Goal: Task Accomplishment & Management: Manage account settings

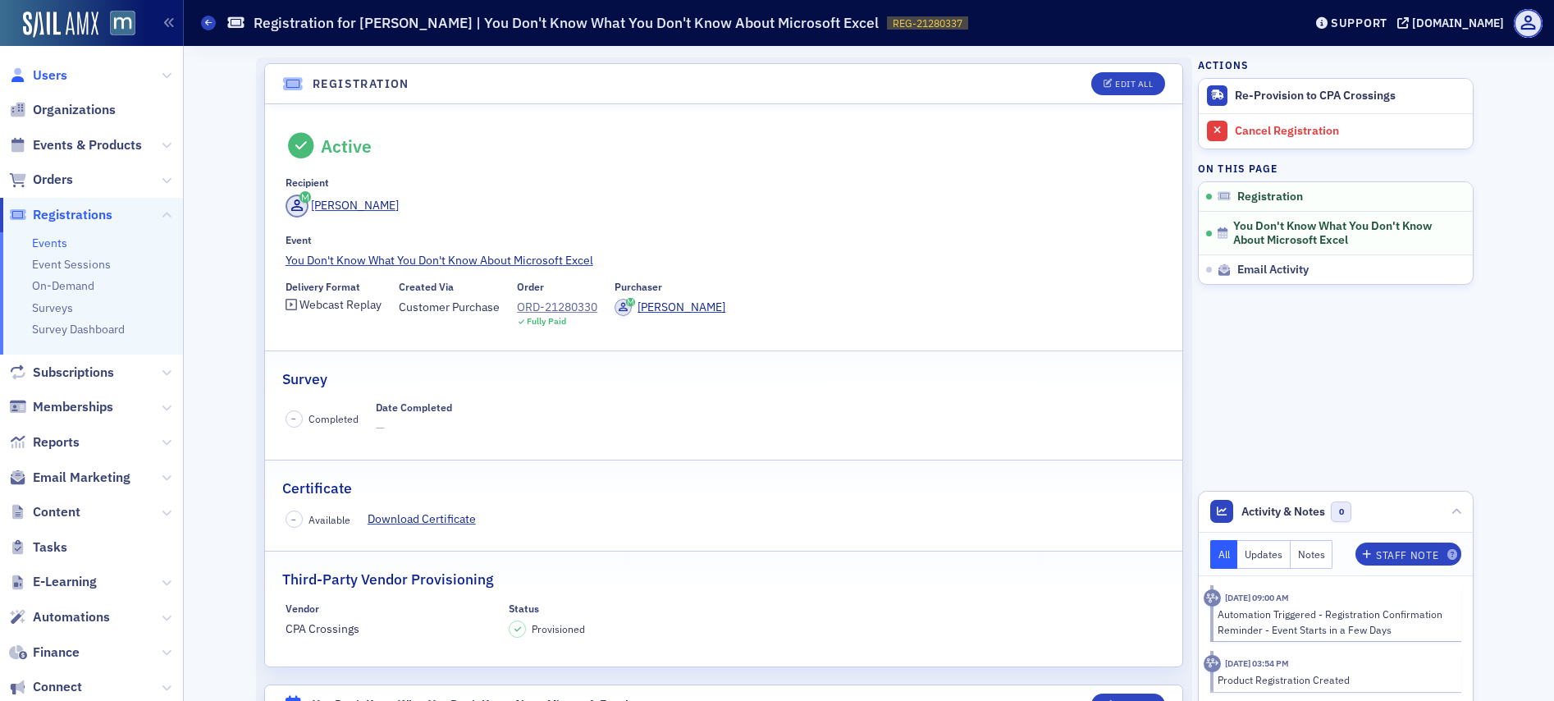
click at [57, 75] on span "Users" at bounding box center [50, 75] width 34 height 18
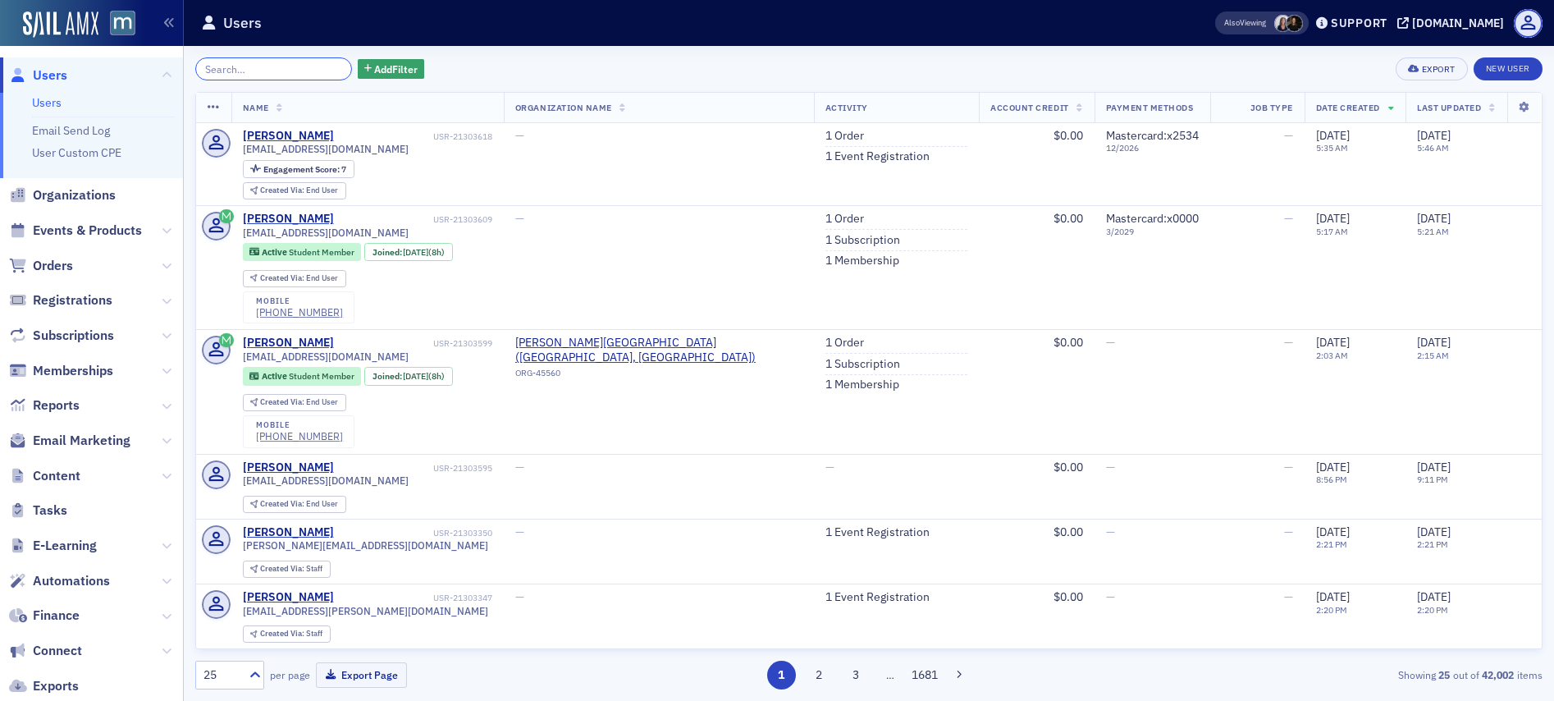
paste input "Max Whitelock"
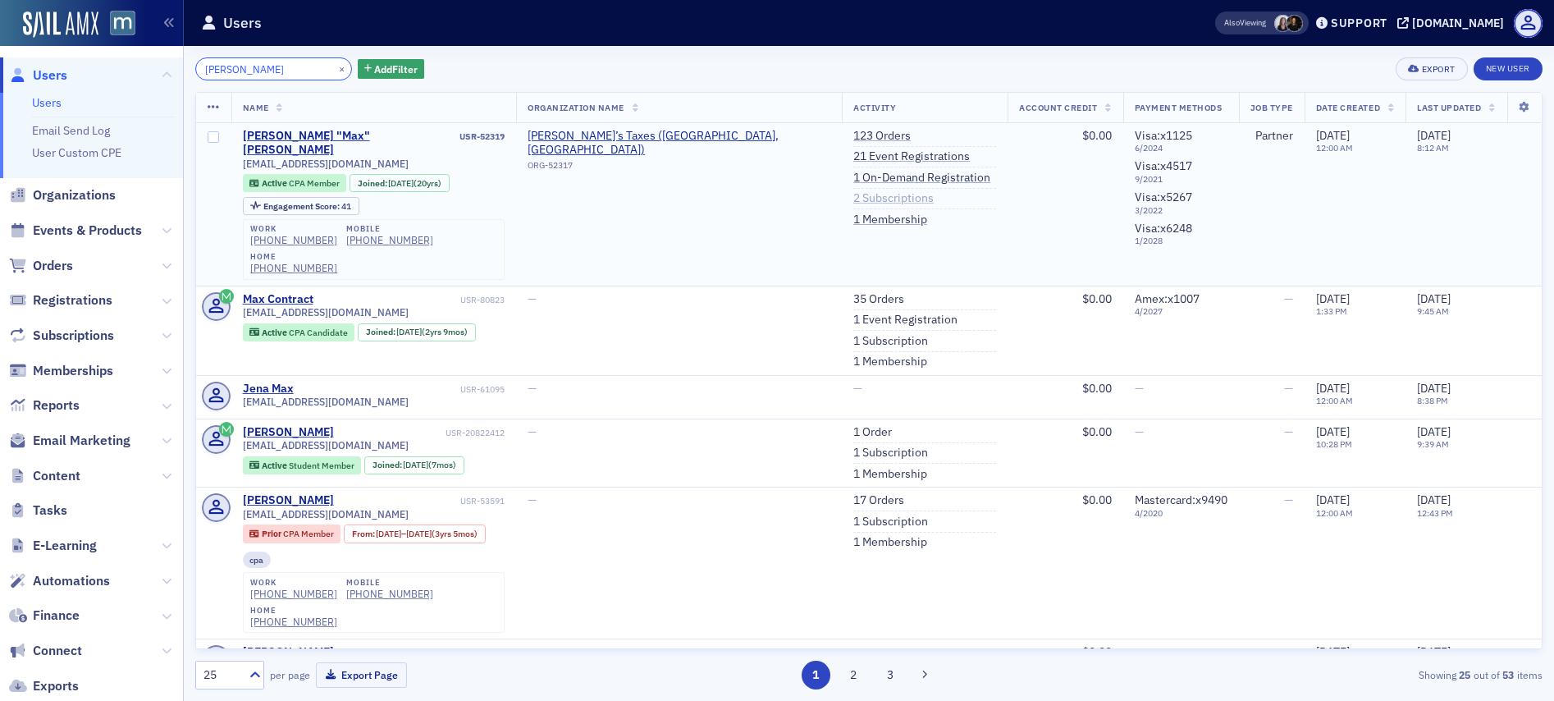
type input "Max Whitelock"
click at [881, 199] on link "2 Subscriptions" at bounding box center [894, 198] width 80 height 15
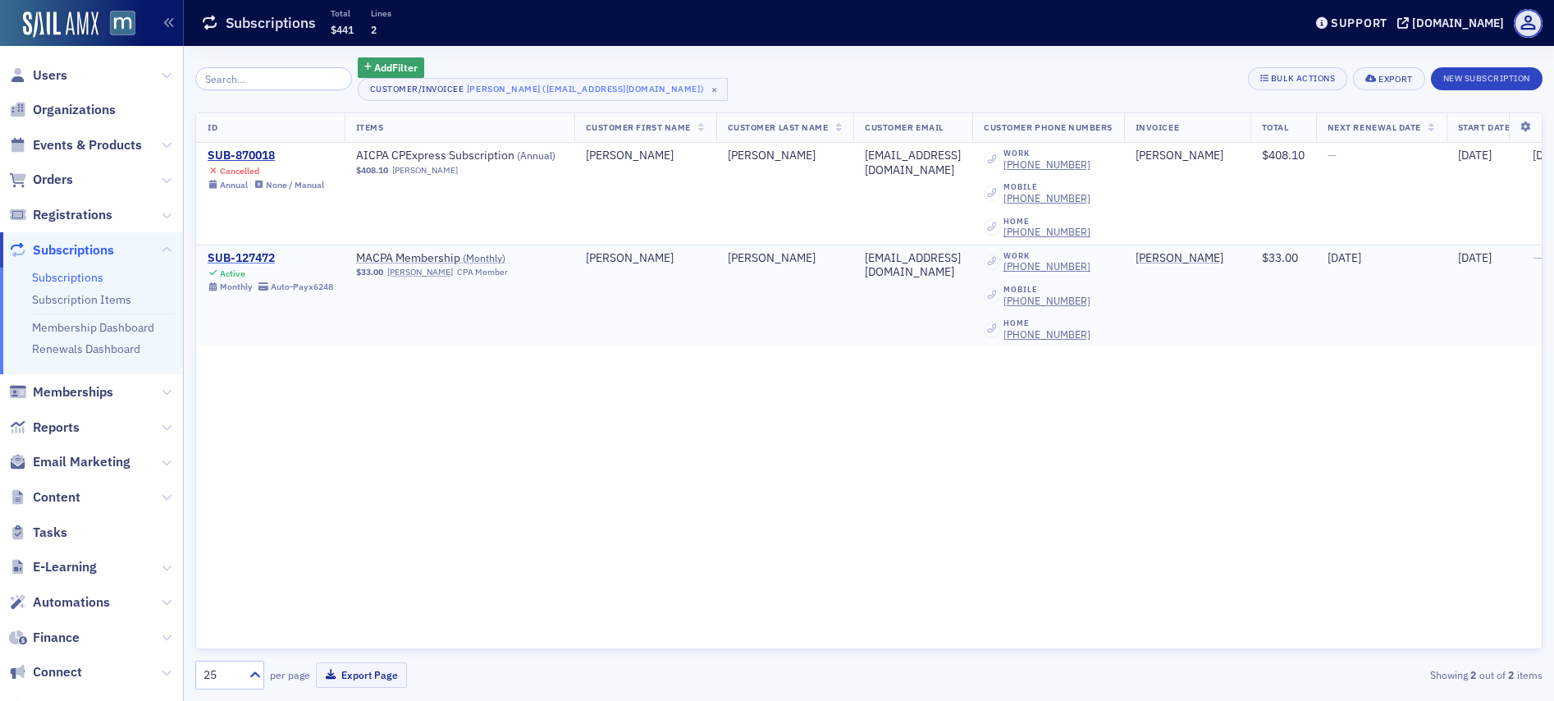
click at [269, 259] on div "SUB-127472" at bounding box center [271, 258] width 126 height 15
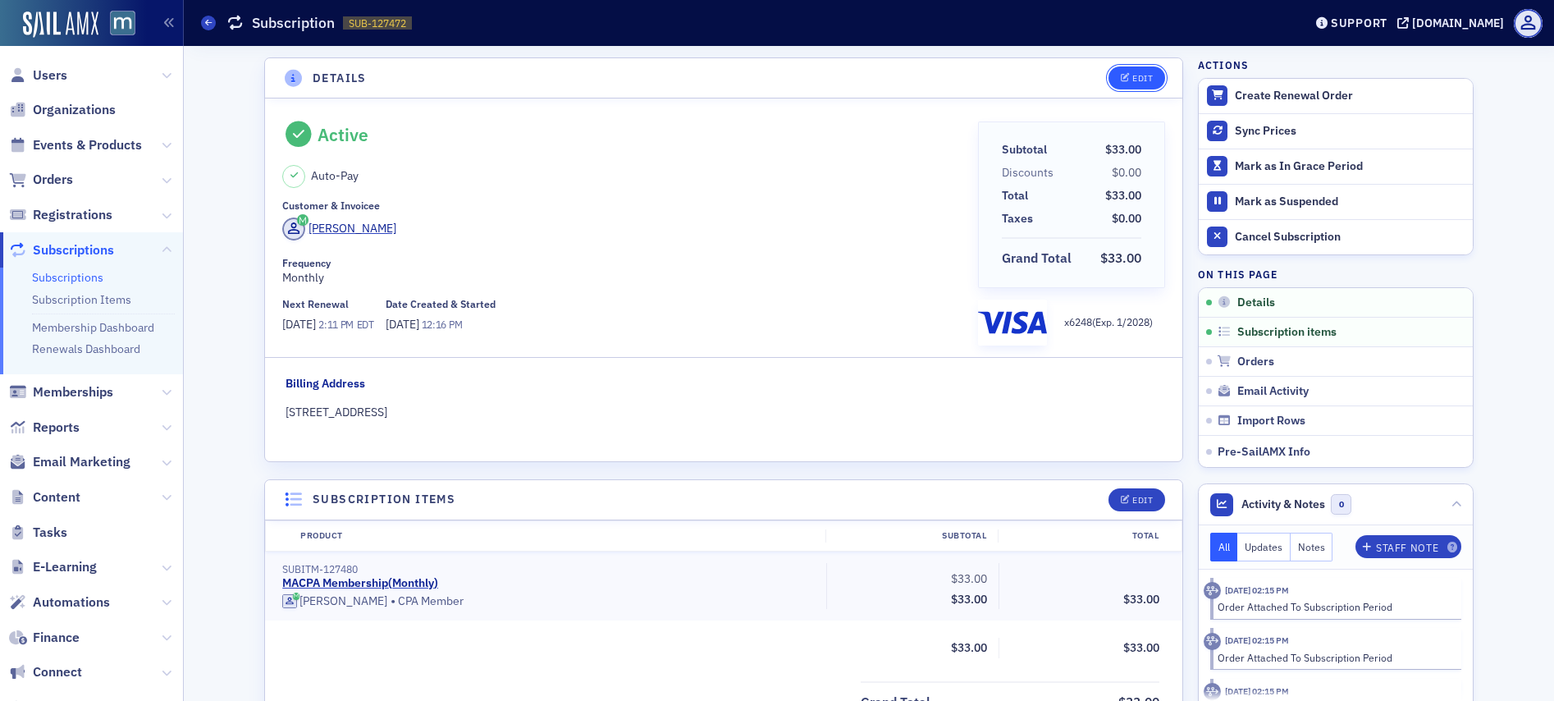
click at [1121, 81] on icon "button" at bounding box center [1126, 78] width 10 height 9
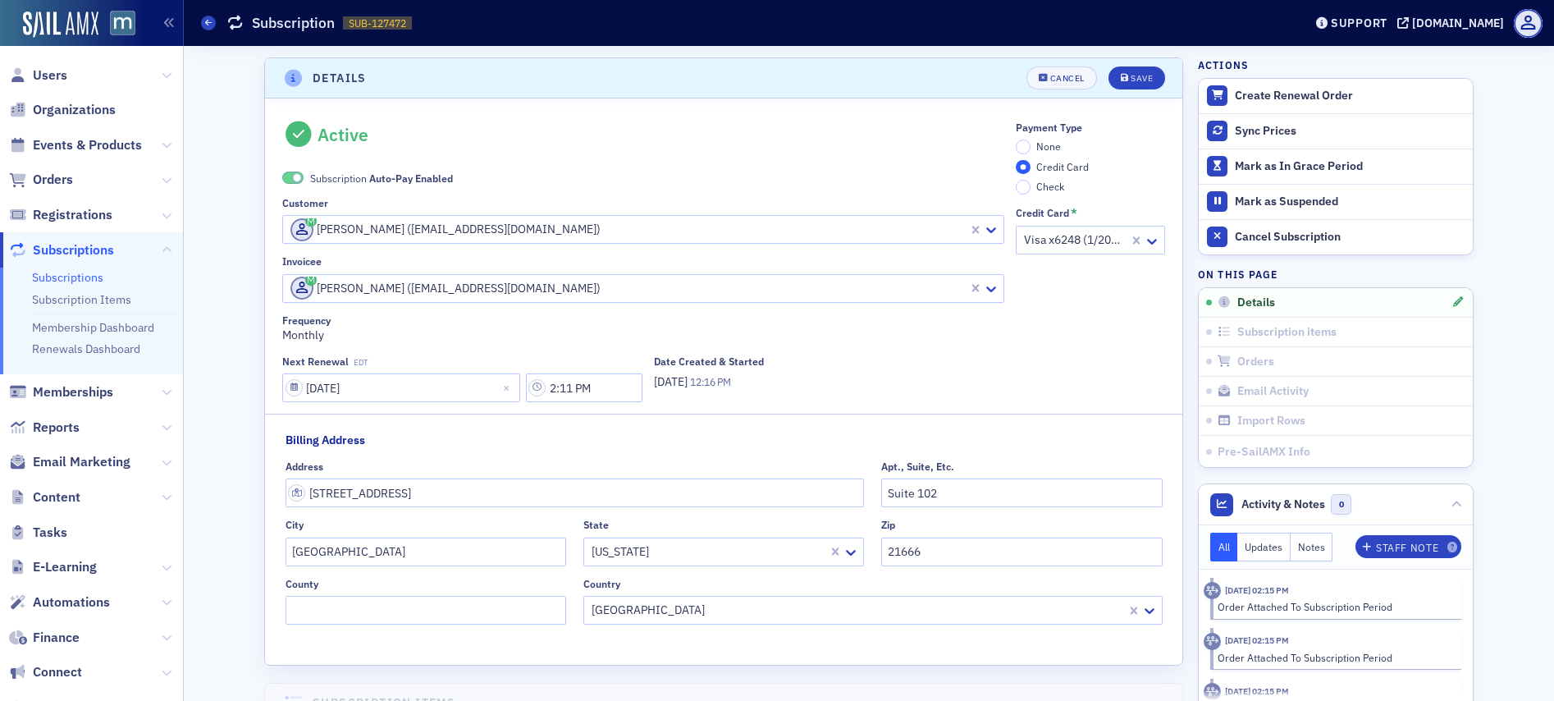
scroll to position [3, 0]
click at [1022, 143] on input "None" at bounding box center [1023, 143] width 15 height 15
click at [293, 171] on span at bounding box center [297, 174] width 9 height 9
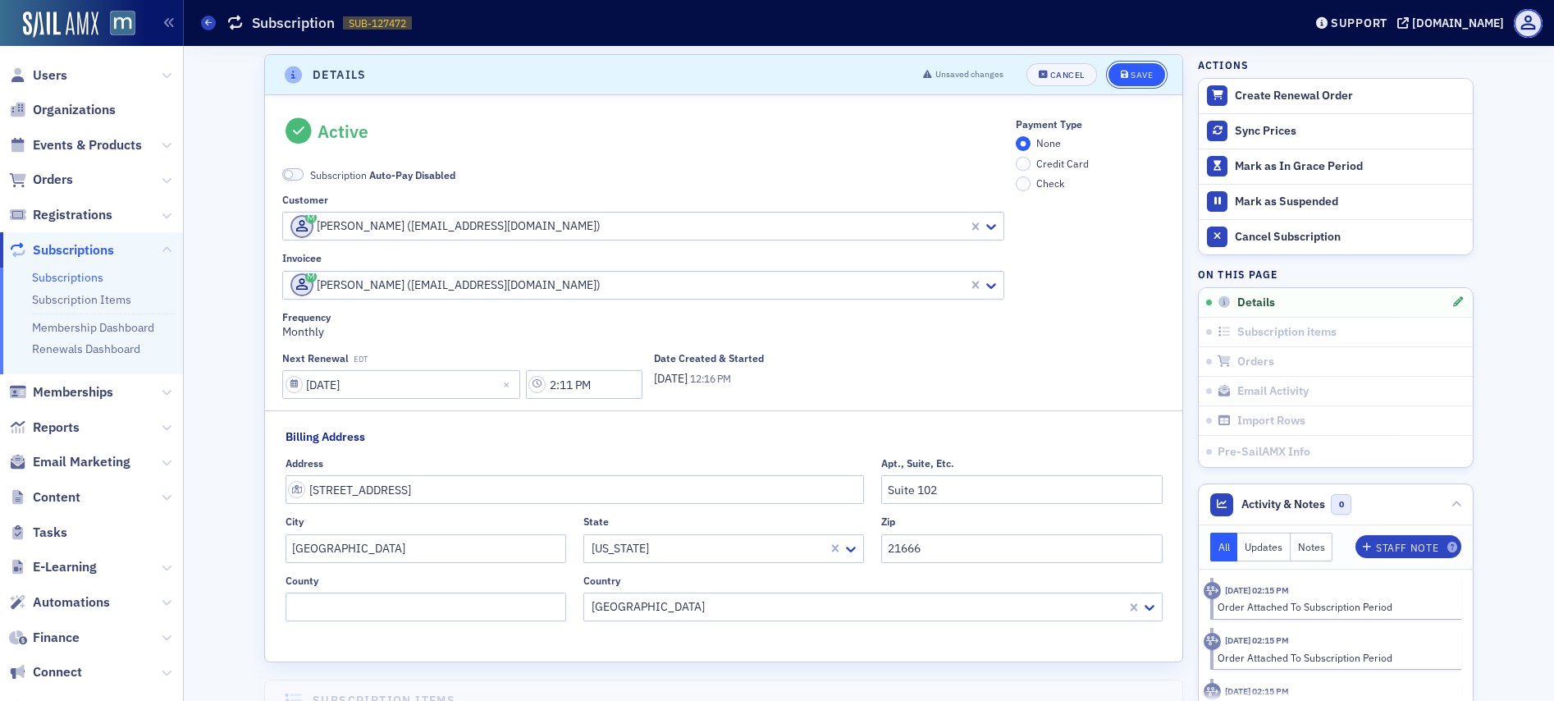
click at [1131, 75] on div "Save" at bounding box center [1142, 75] width 22 height 9
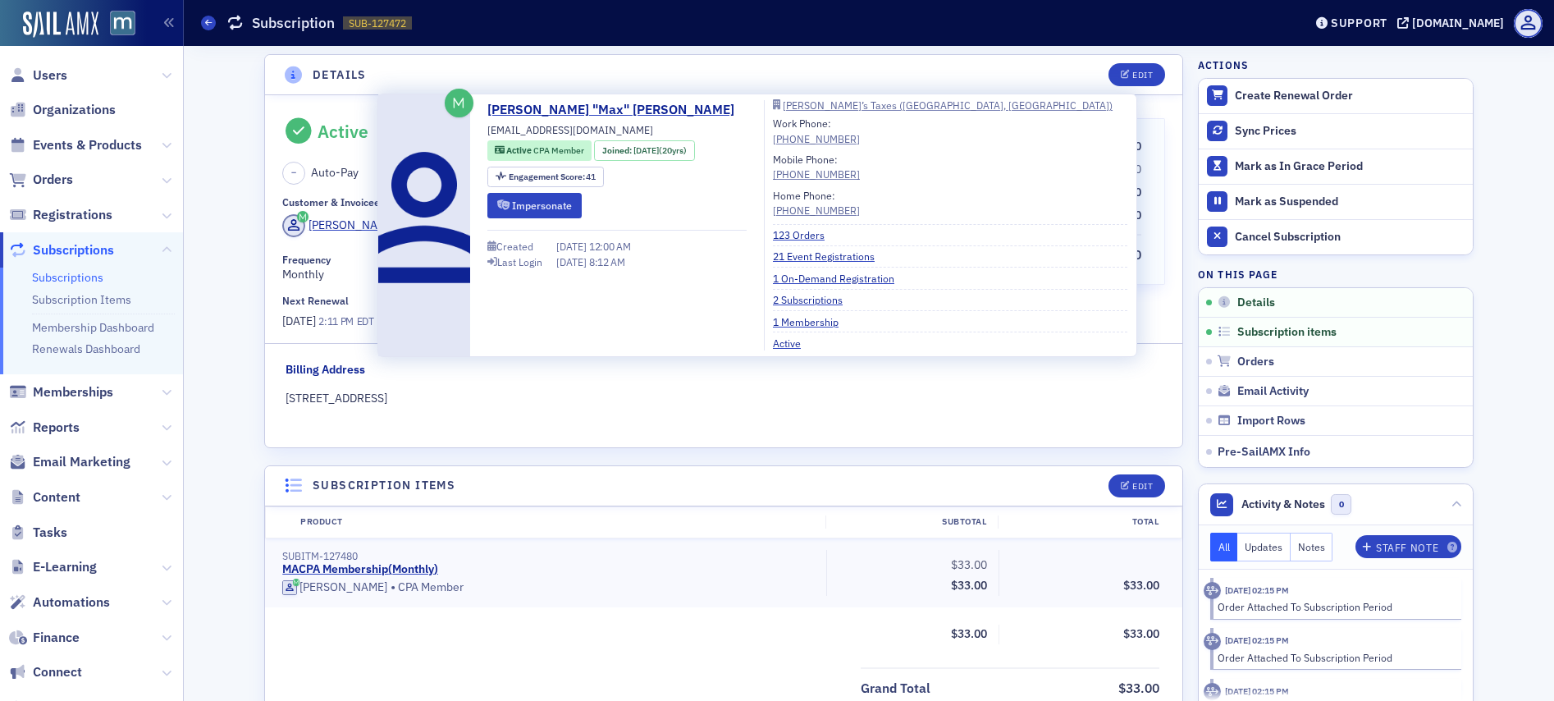
click at [533, 130] on span "mwhitelock@cpa.com" at bounding box center [571, 129] width 166 height 15
copy div "mwhitelock@cpa.com"
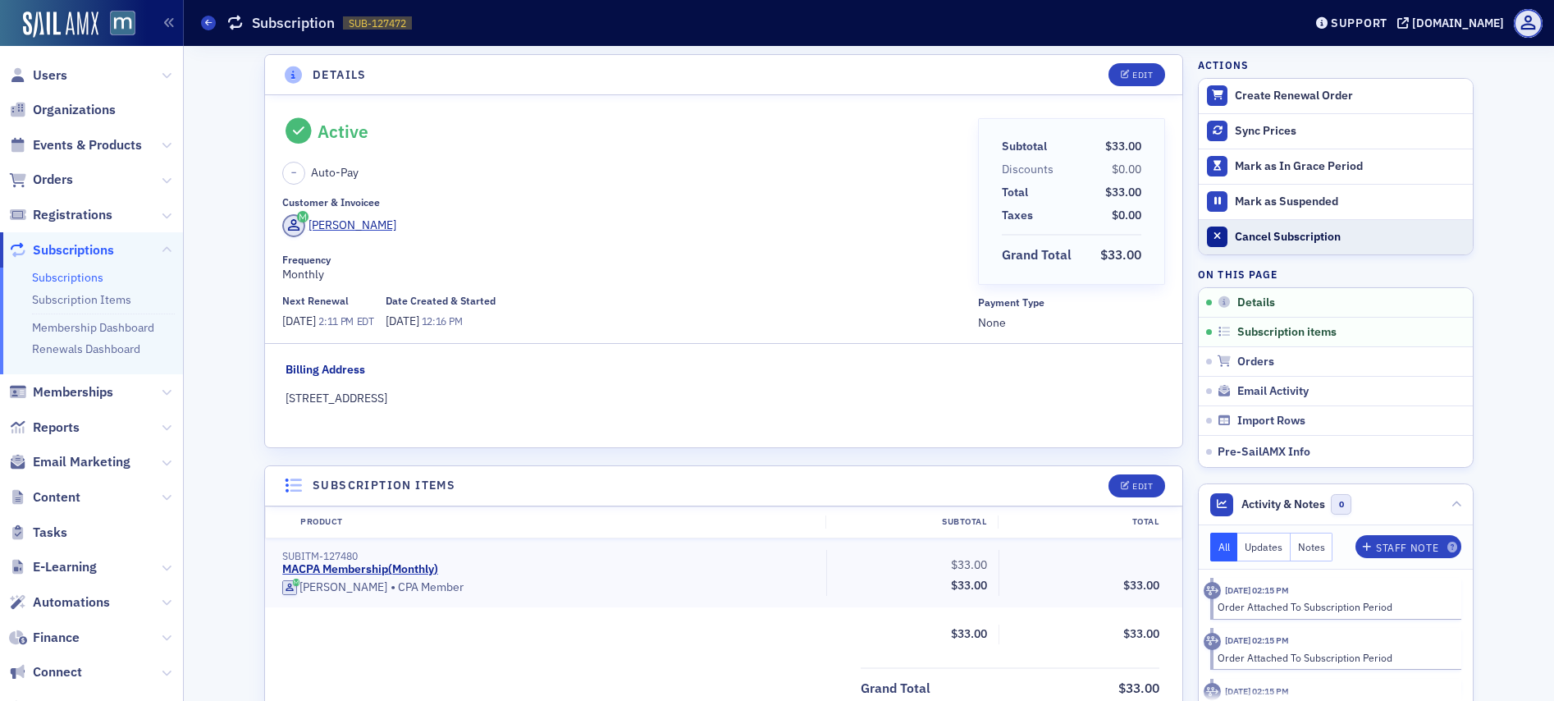
click at [1262, 233] on div "Cancel Subscription" at bounding box center [1350, 237] width 230 height 15
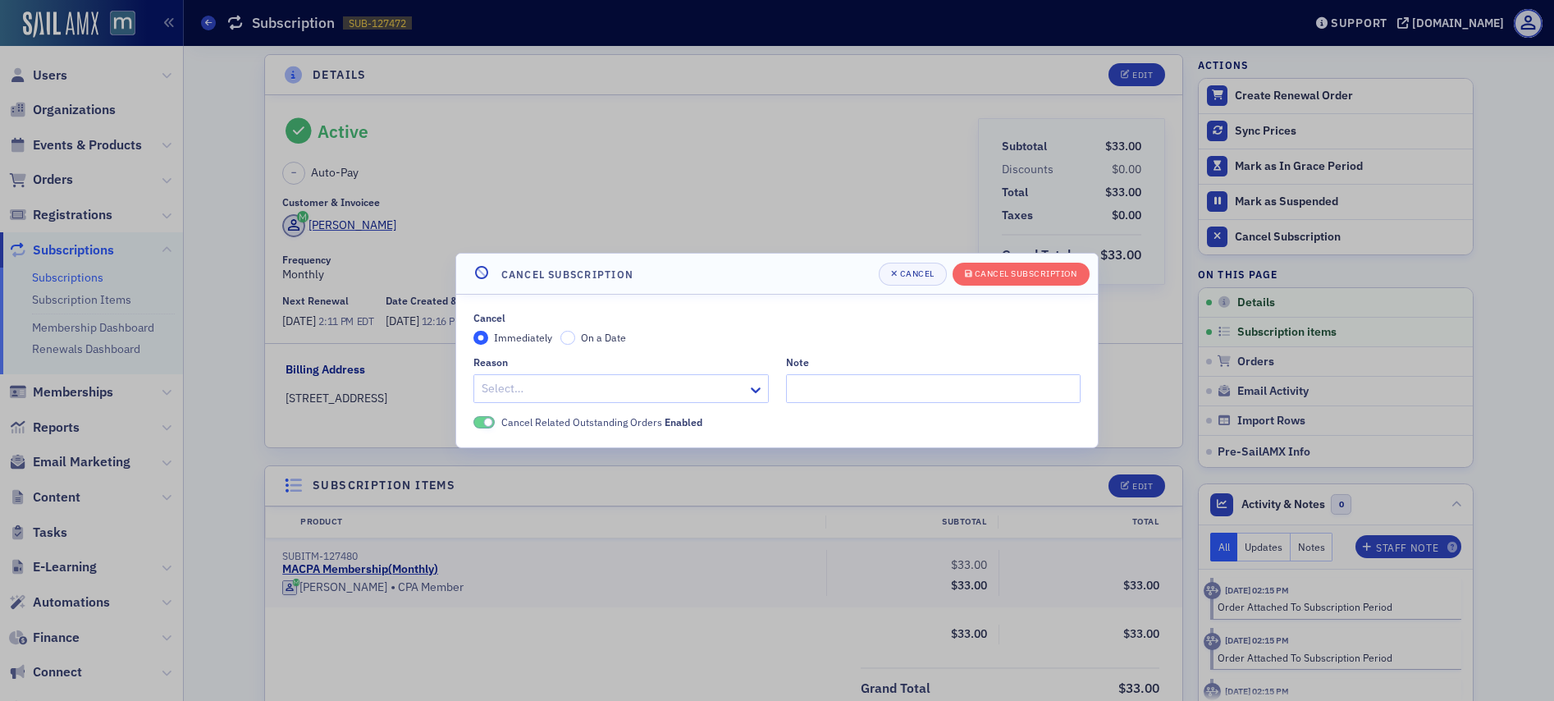
click at [719, 396] on div "Select…" at bounding box center [621, 388] width 295 height 29
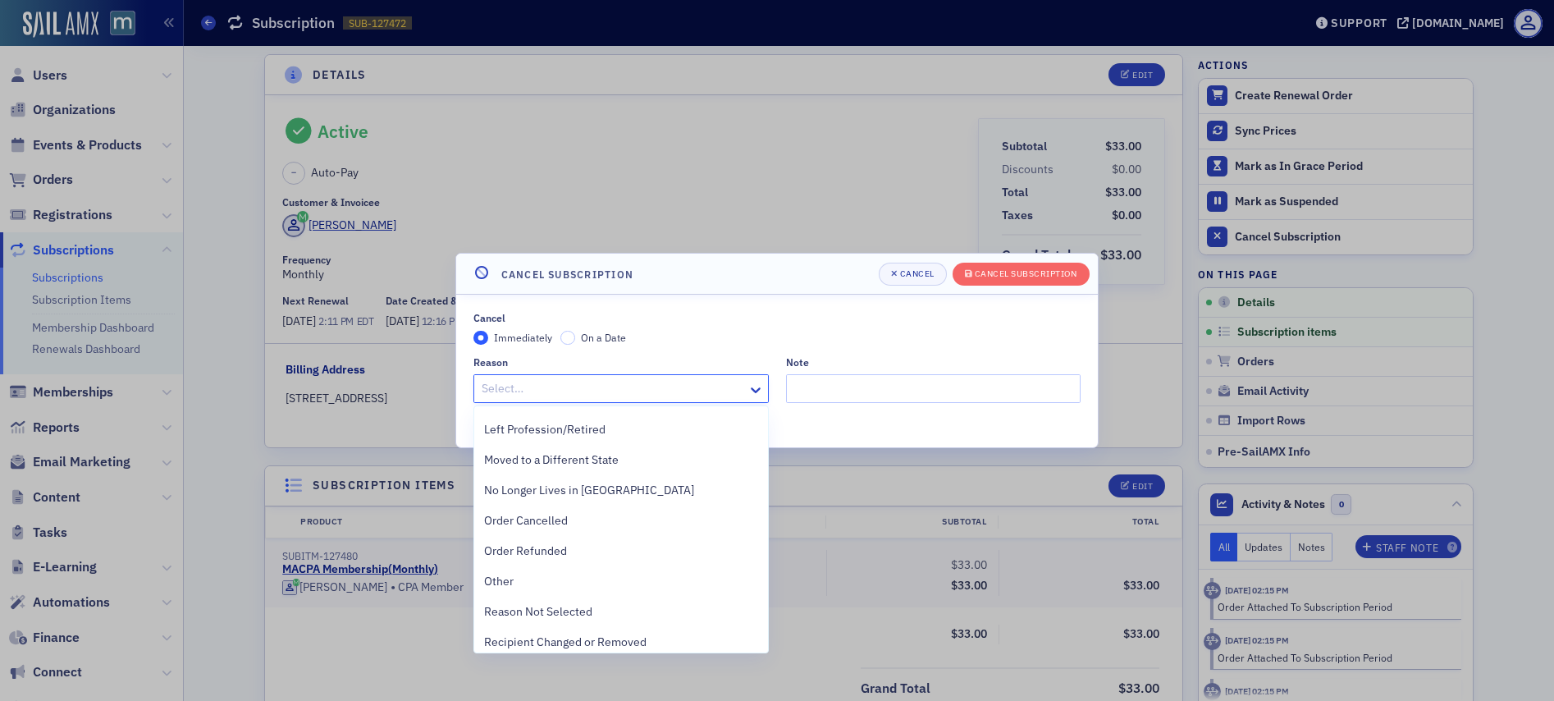
scroll to position [368, 0]
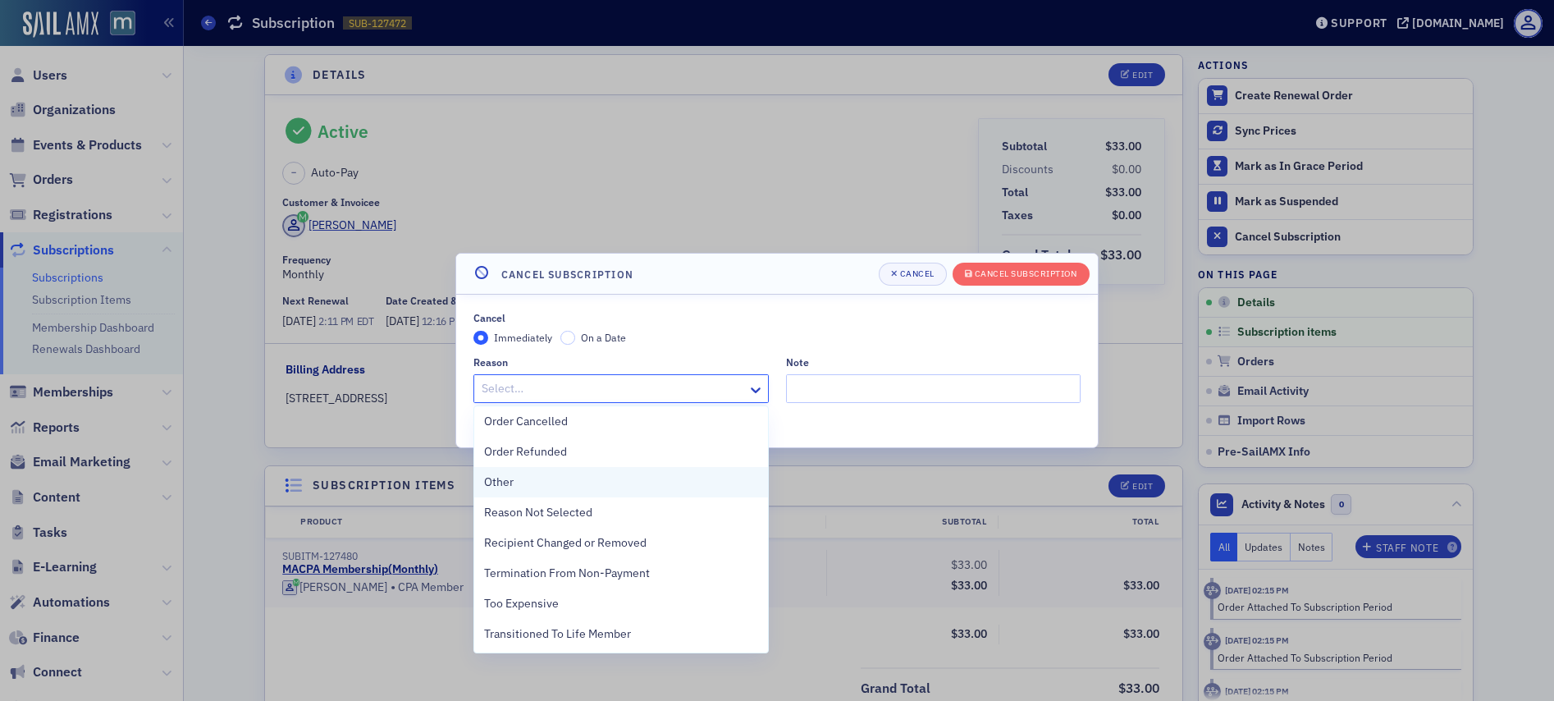
click at [529, 483] on div "Other" at bounding box center [621, 482] width 274 height 17
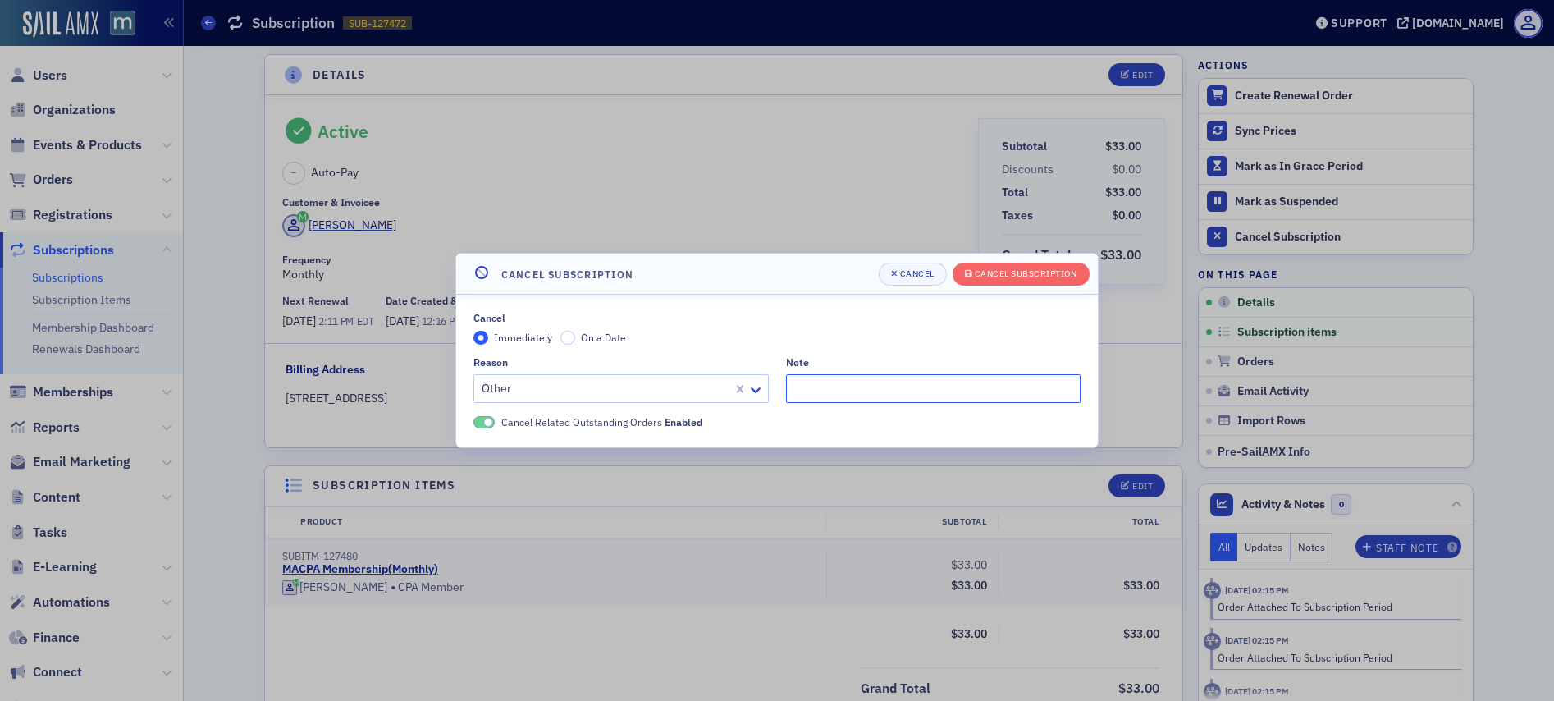
click at [854, 376] on input "Note" at bounding box center [933, 388] width 295 height 29
paste input "Hi Justin - We are just downsizing. During this period, we are just reviewing a…"
type input ""Hi Justin - We are just downsizing. During this period, we are just reviewing …"
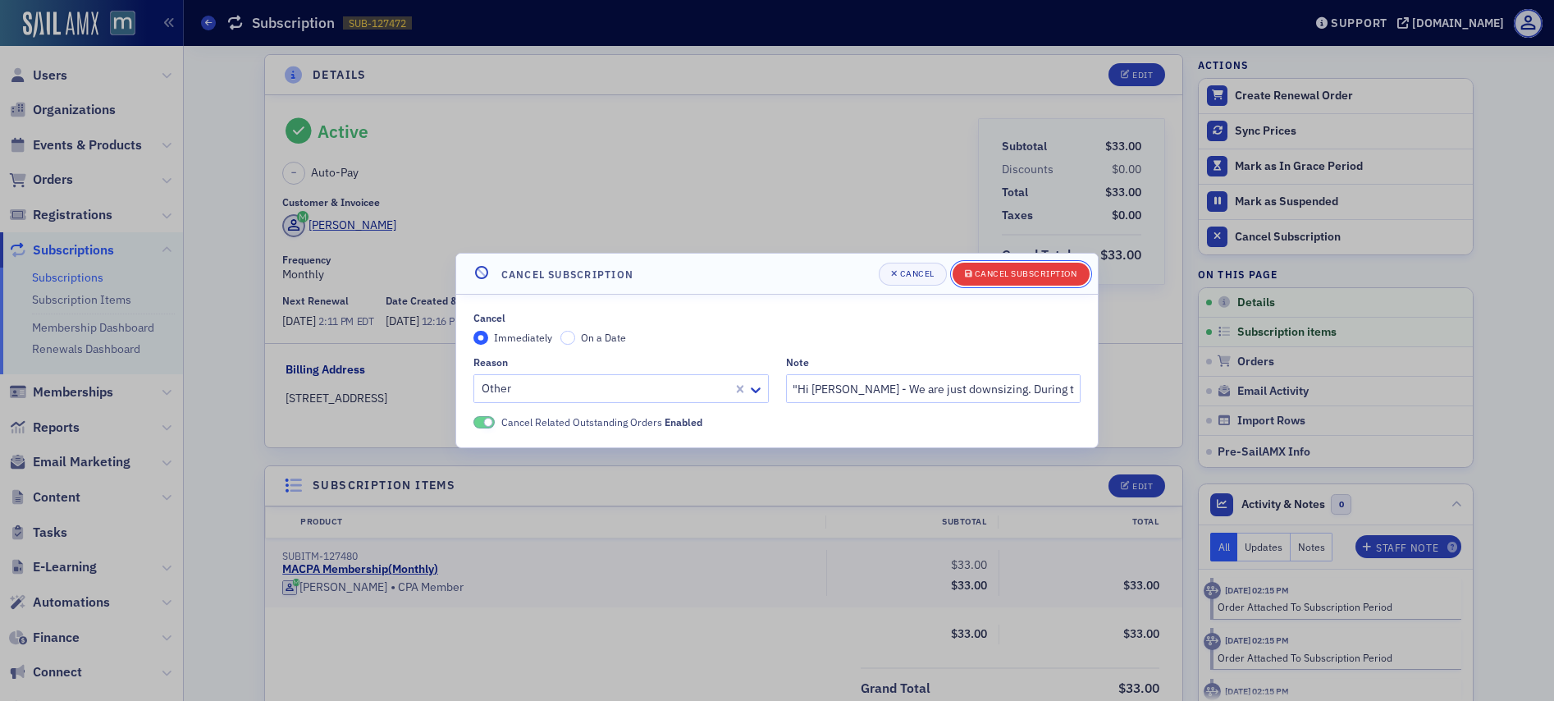
click at [993, 271] on div "Cancel Subscription" at bounding box center [1026, 273] width 103 height 9
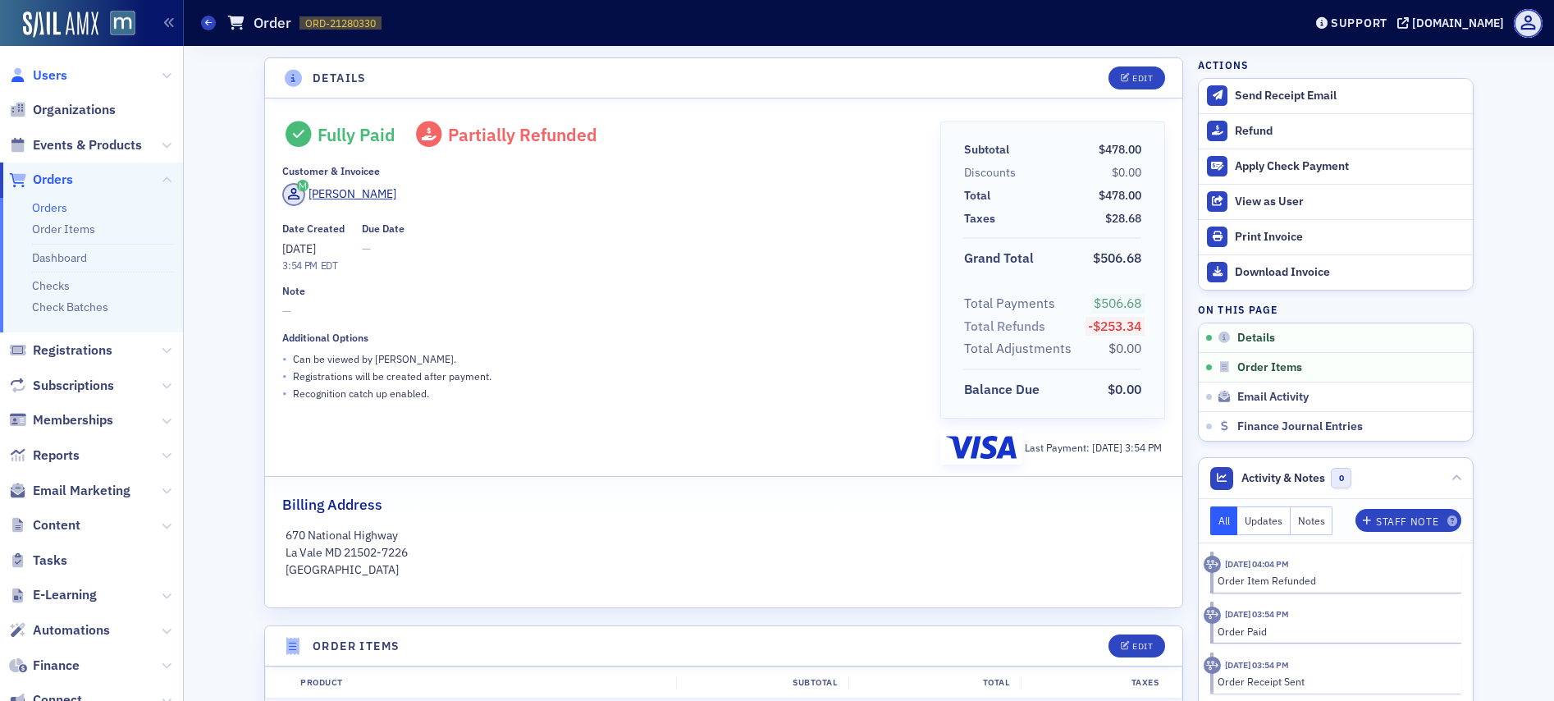
click at [45, 77] on span "Users" at bounding box center [50, 75] width 34 height 18
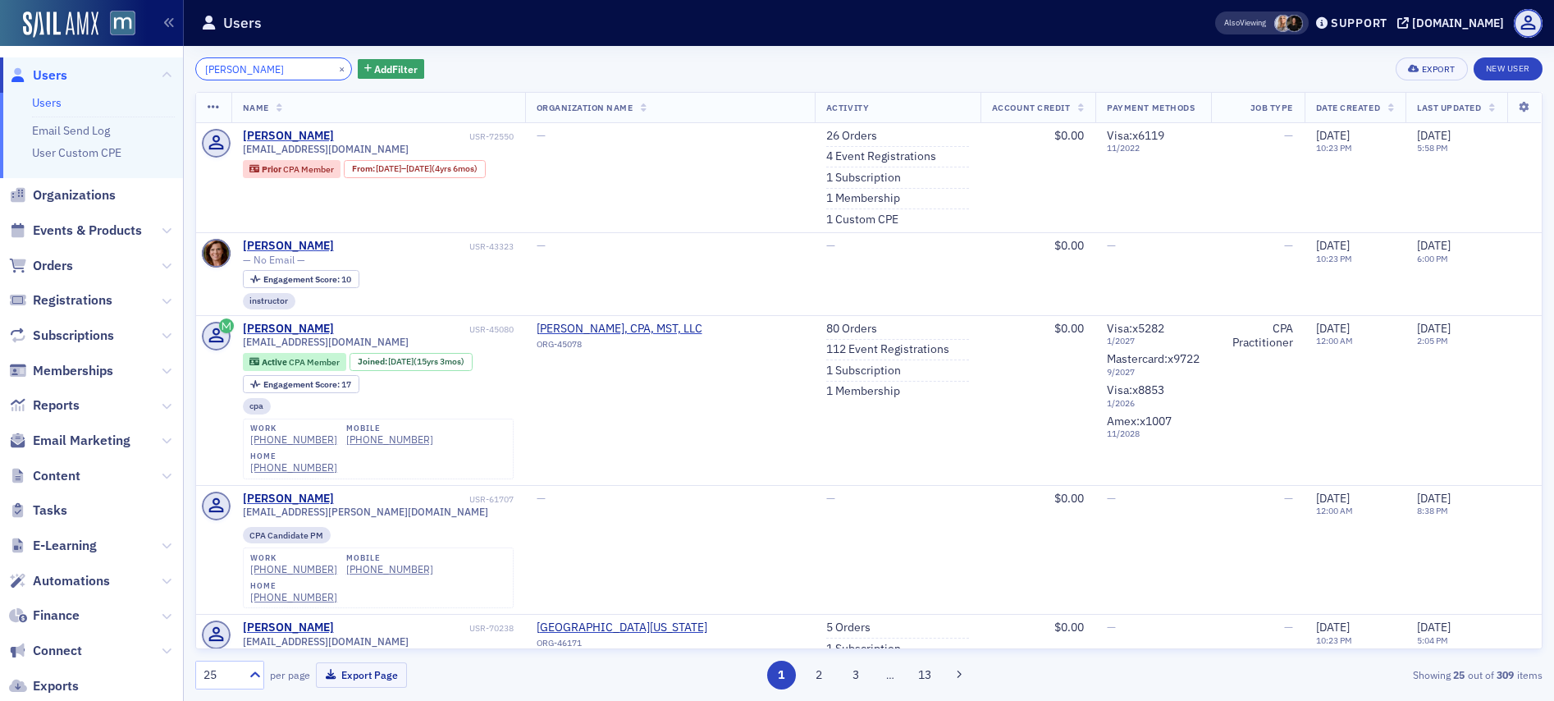
drag, startPoint x: 291, startPoint y: 73, endPoint x: 241, endPoint y: 66, distance: 49.7
click at [241, 66] on input "[PERSON_NAME]" at bounding box center [273, 68] width 157 height 23
type input "[PERSON_NAME]"
click at [1501, 66] on link "New User" at bounding box center [1508, 68] width 69 height 23
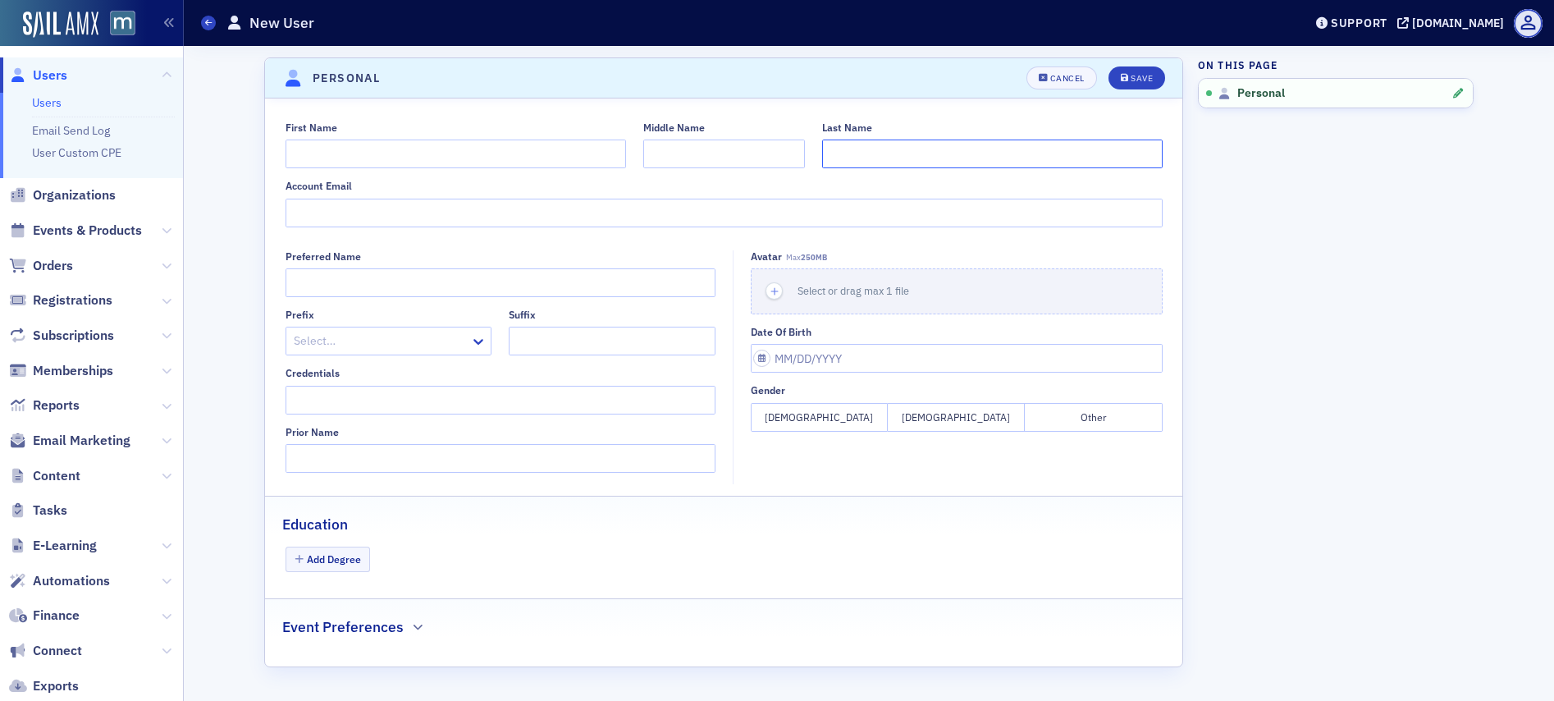
click at [922, 160] on input "Last Name" at bounding box center [992, 154] width 341 height 29
paste input "hooshangi"
type input "hooshangi"
click at [428, 149] on input "First Name" at bounding box center [456, 154] width 341 height 29
type input "Jennifer"
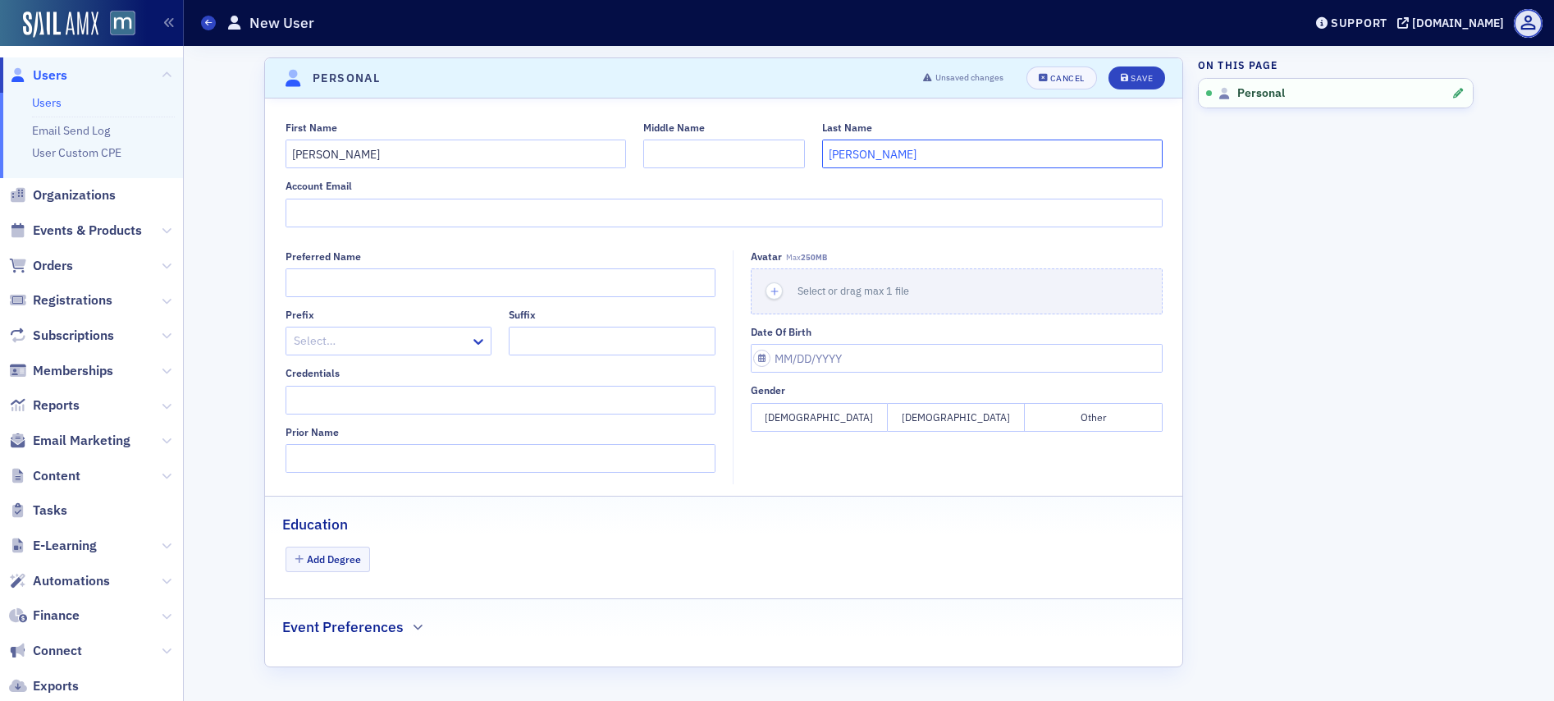
click at [833, 157] on input "hooshangi" at bounding box center [992, 154] width 341 height 29
type input "Hooshangi"
click at [450, 213] on input "Account Email" at bounding box center [724, 213] width 877 height 29
type input "jah312@verizon.net"
click at [813, 419] on button "Female" at bounding box center [819, 417] width 137 height 29
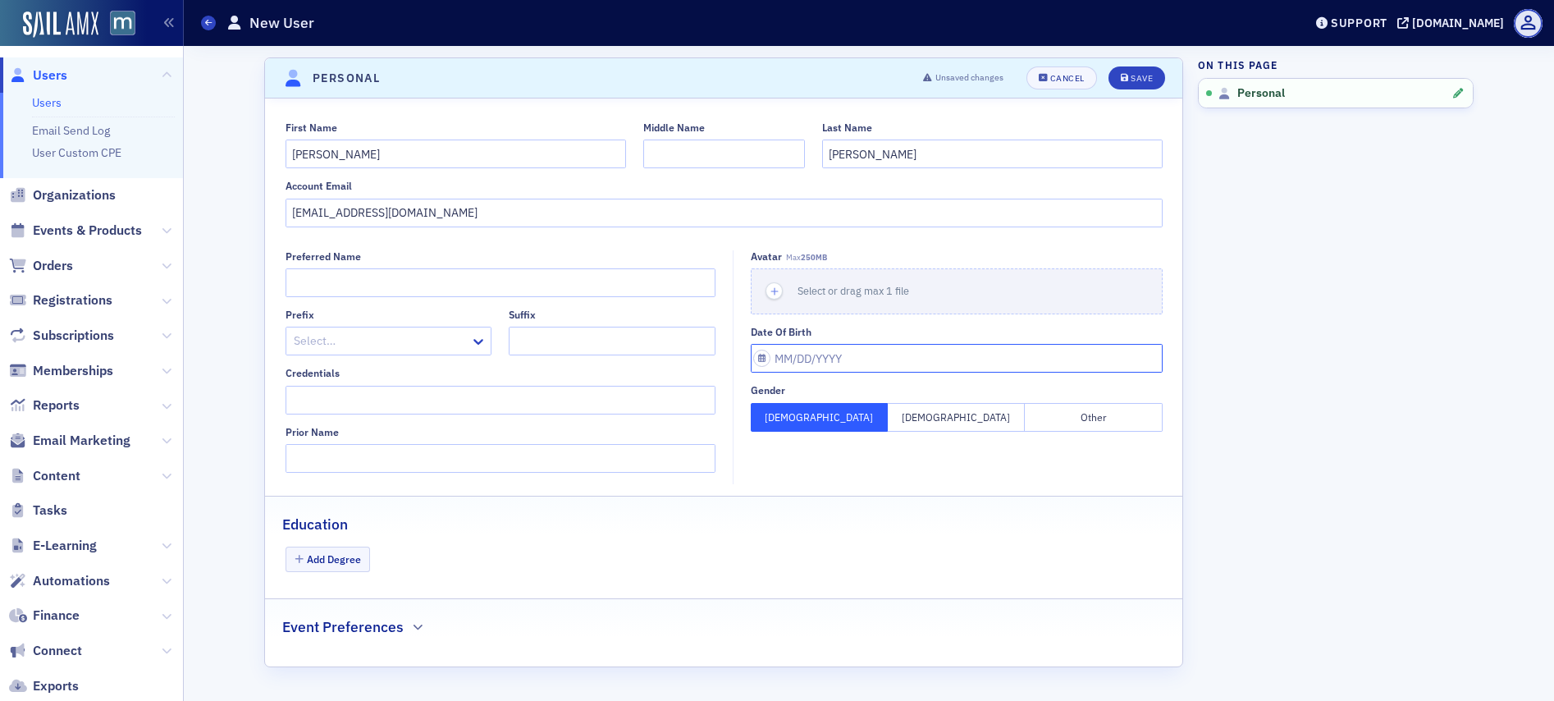
click at [825, 353] on input "Date of Birth" at bounding box center [957, 358] width 412 height 29
select select "8"
select select "2025"
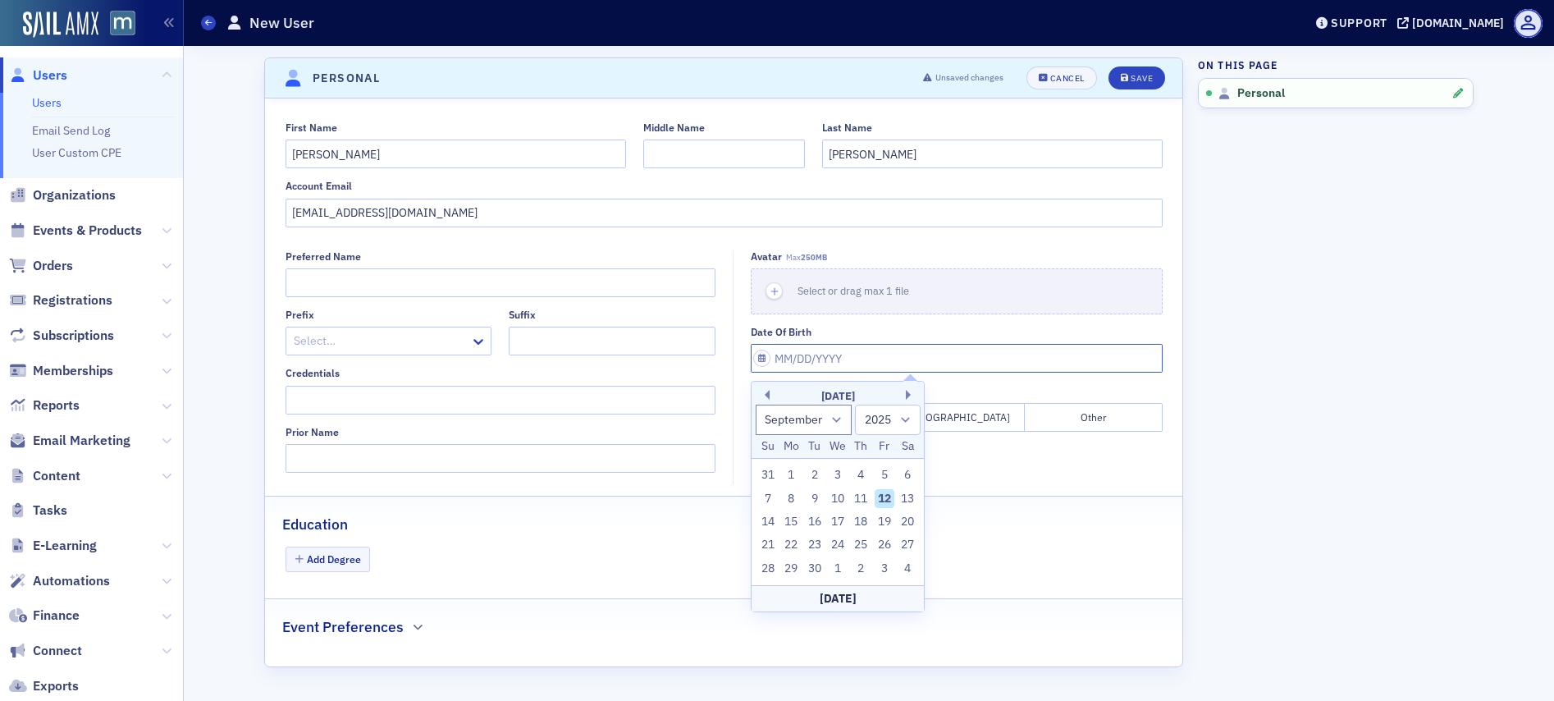
type input "0"
select select "0"
select select "2000"
type input "01"
select select "2025"
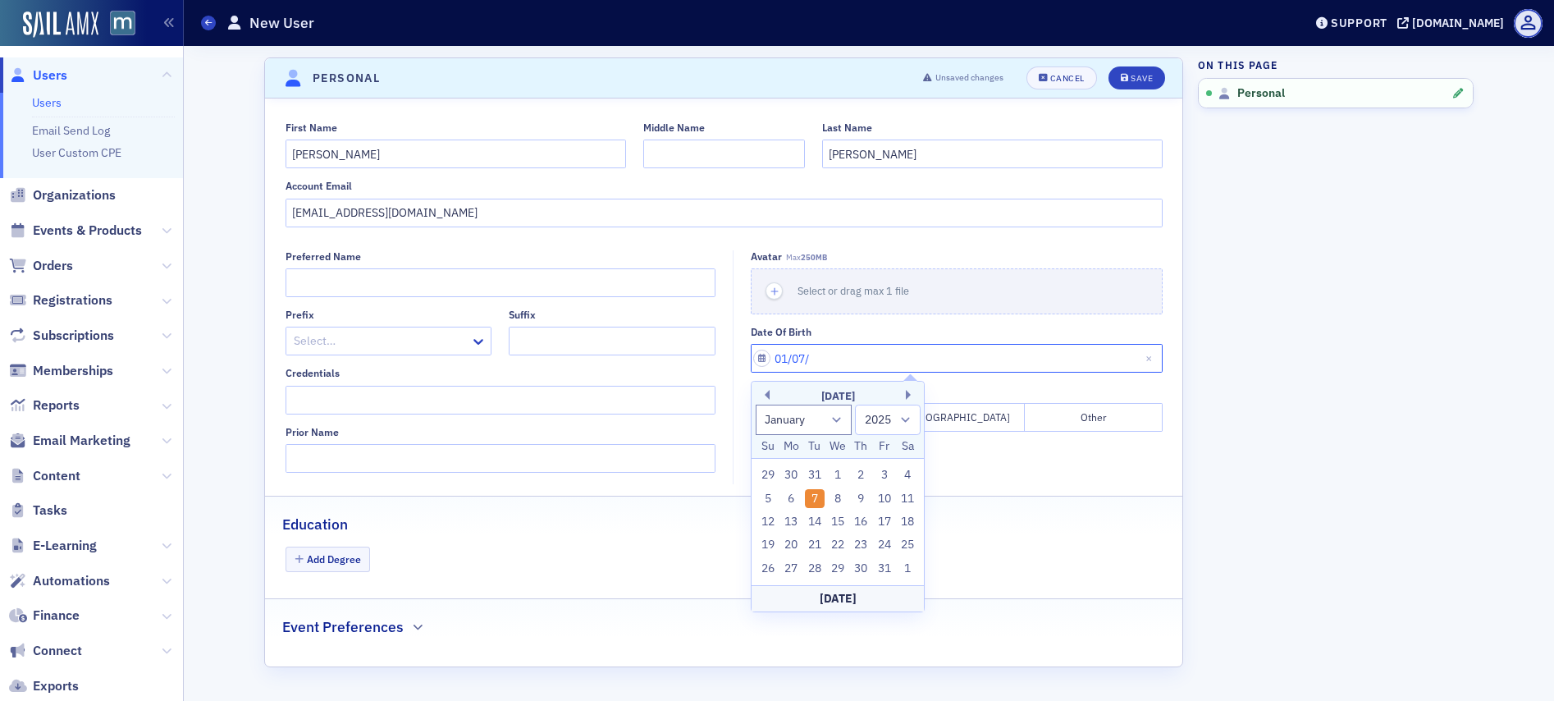
type input "01/07/1"
select select "2001"
type input "01/07/19"
select select "2019"
type input "01/07/1953"
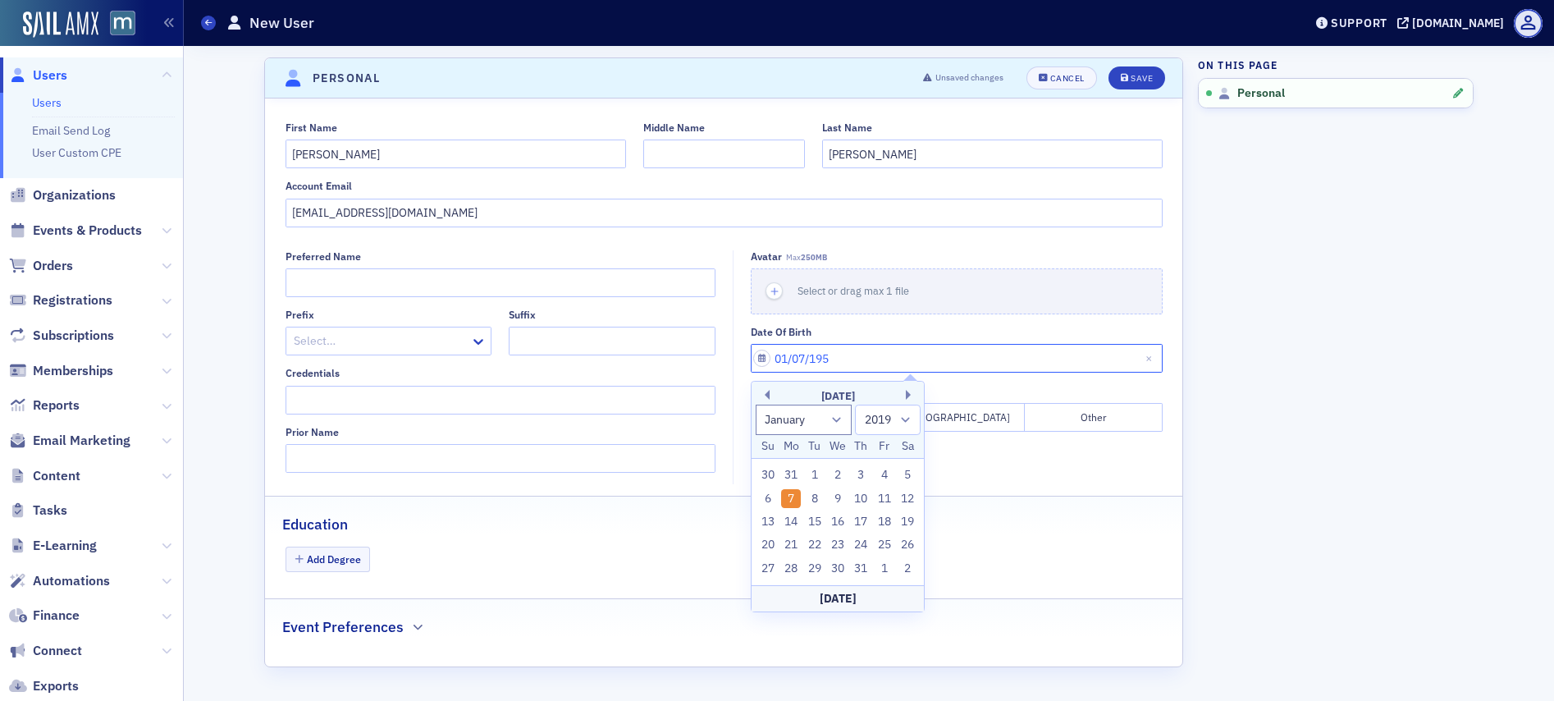
select select "1953"
type input "01/07/1953"
click at [639, 515] on div "Education" at bounding box center [723, 516] width 883 height 39
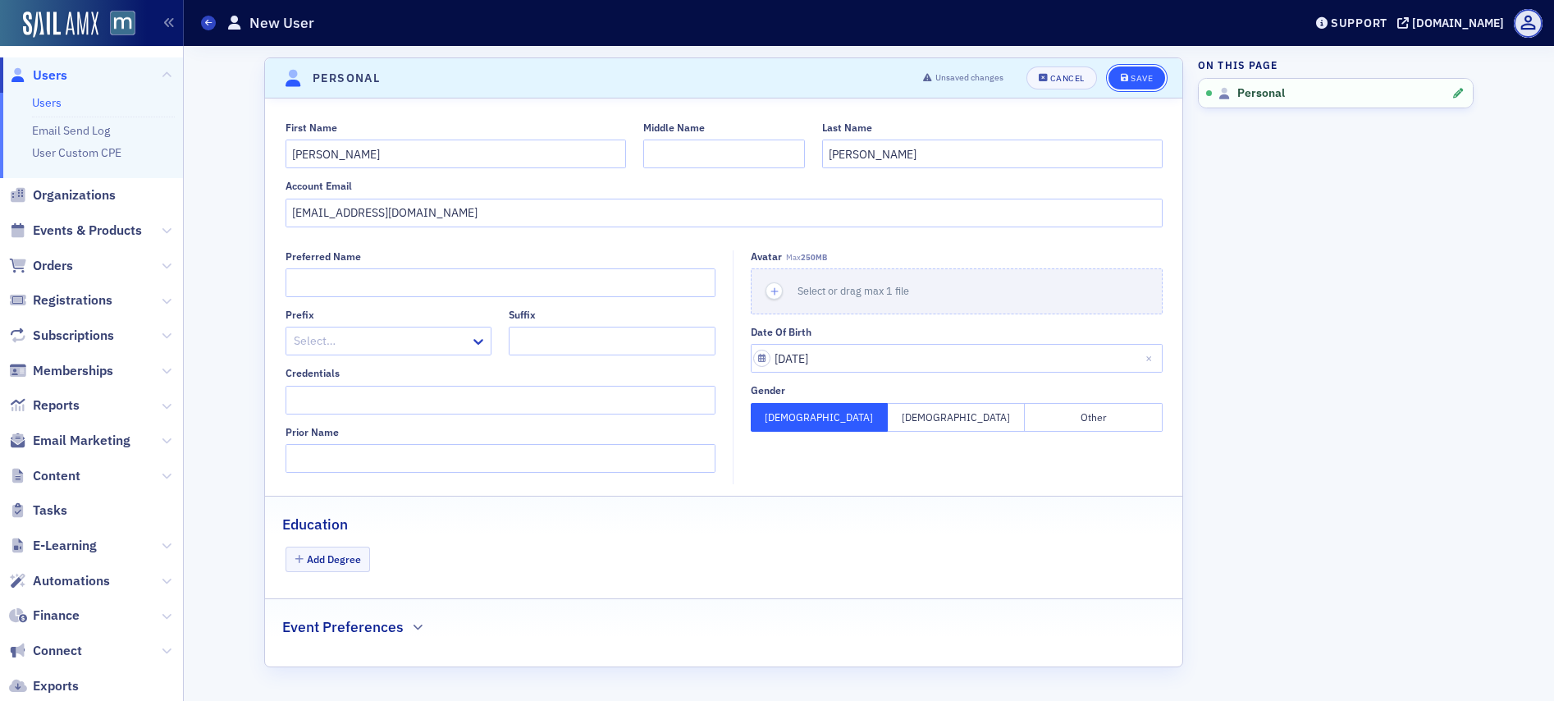
click at [1153, 75] on button "Save" at bounding box center [1137, 77] width 57 height 23
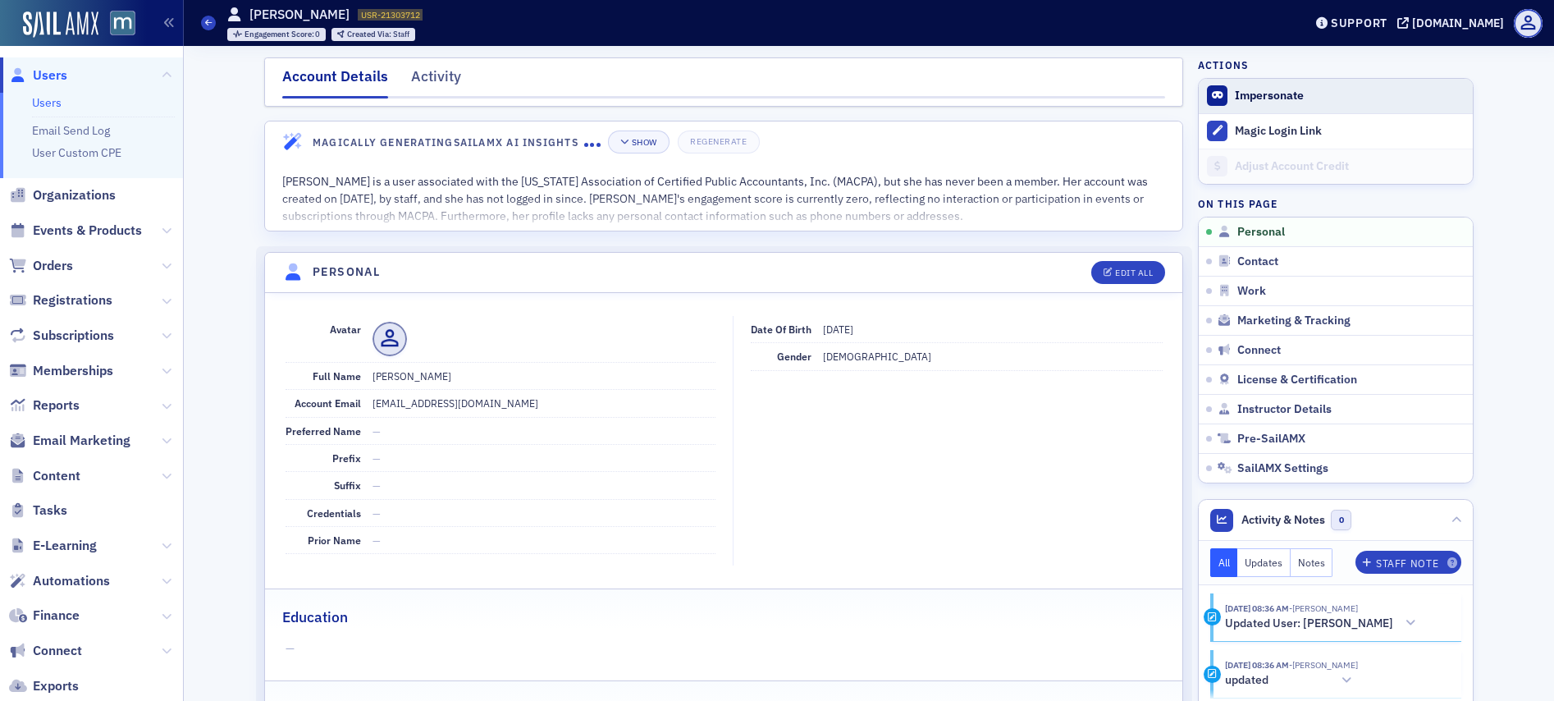
click at [1260, 96] on button "Impersonate" at bounding box center [1269, 96] width 69 height 15
click at [1293, 103] on button "Impersonate" at bounding box center [1269, 96] width 69 height 15
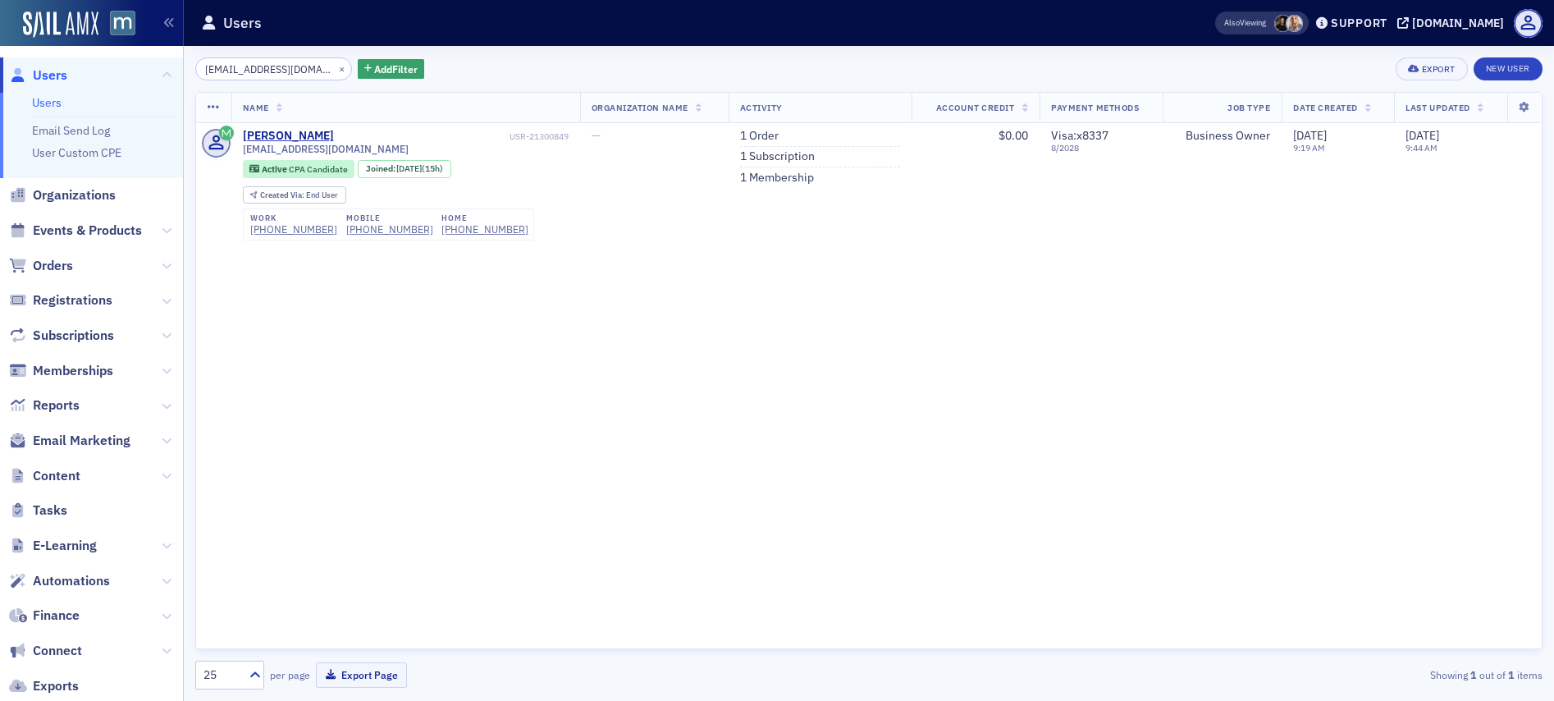
scroll to position [237, 0]
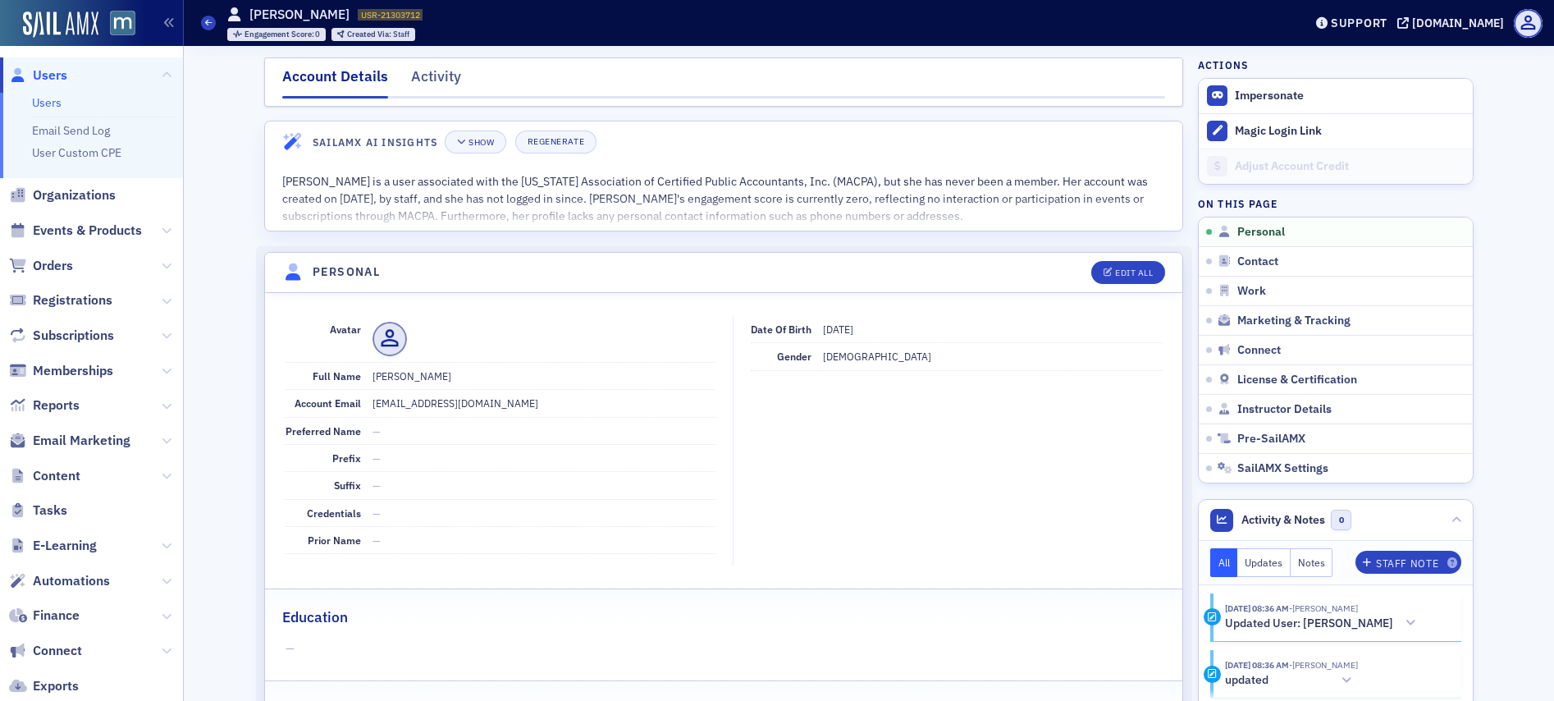
click at [56, 73] on span "Users" at bounding box center [50, 75] width 34 height 18
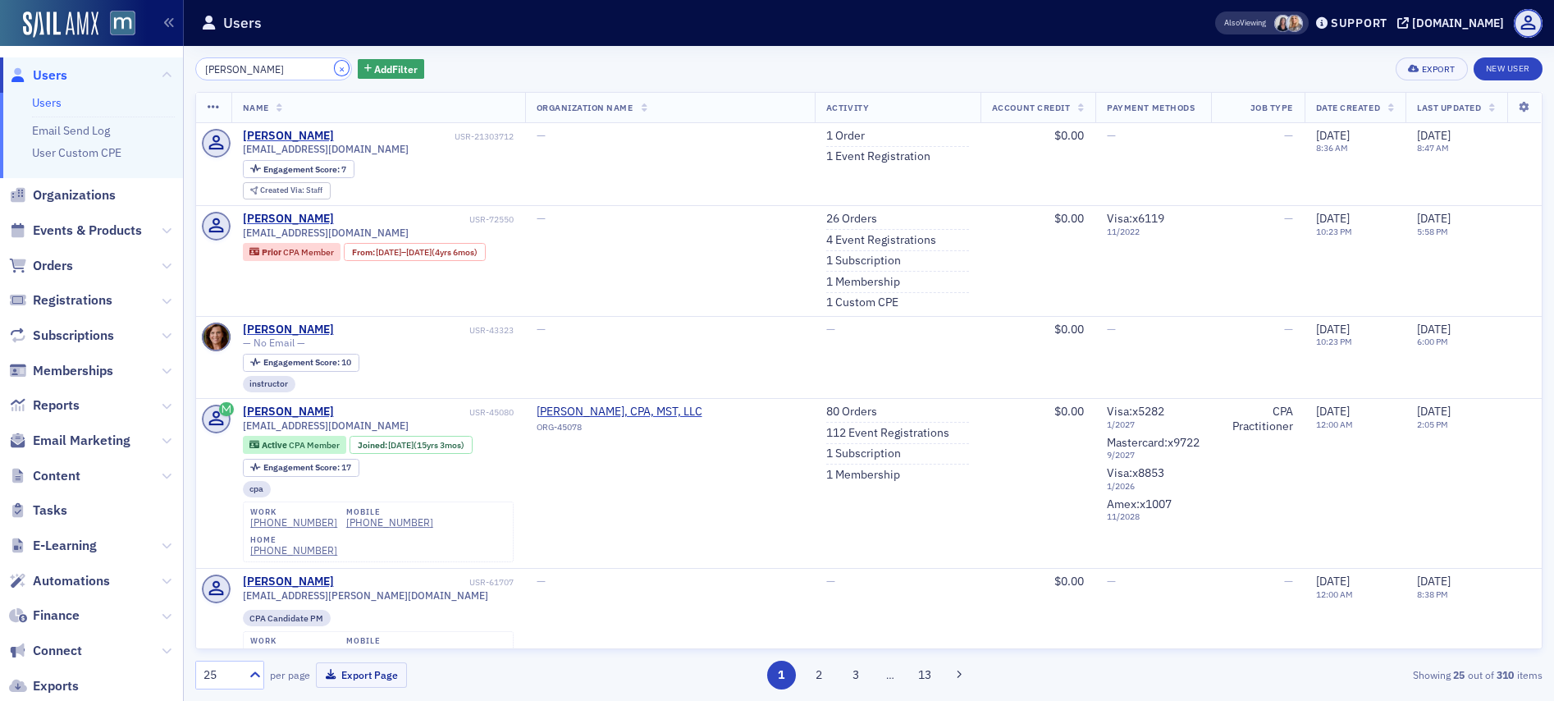
click at [335, 66] on button "×" at bounding box center [342, 68] width 15 height 15
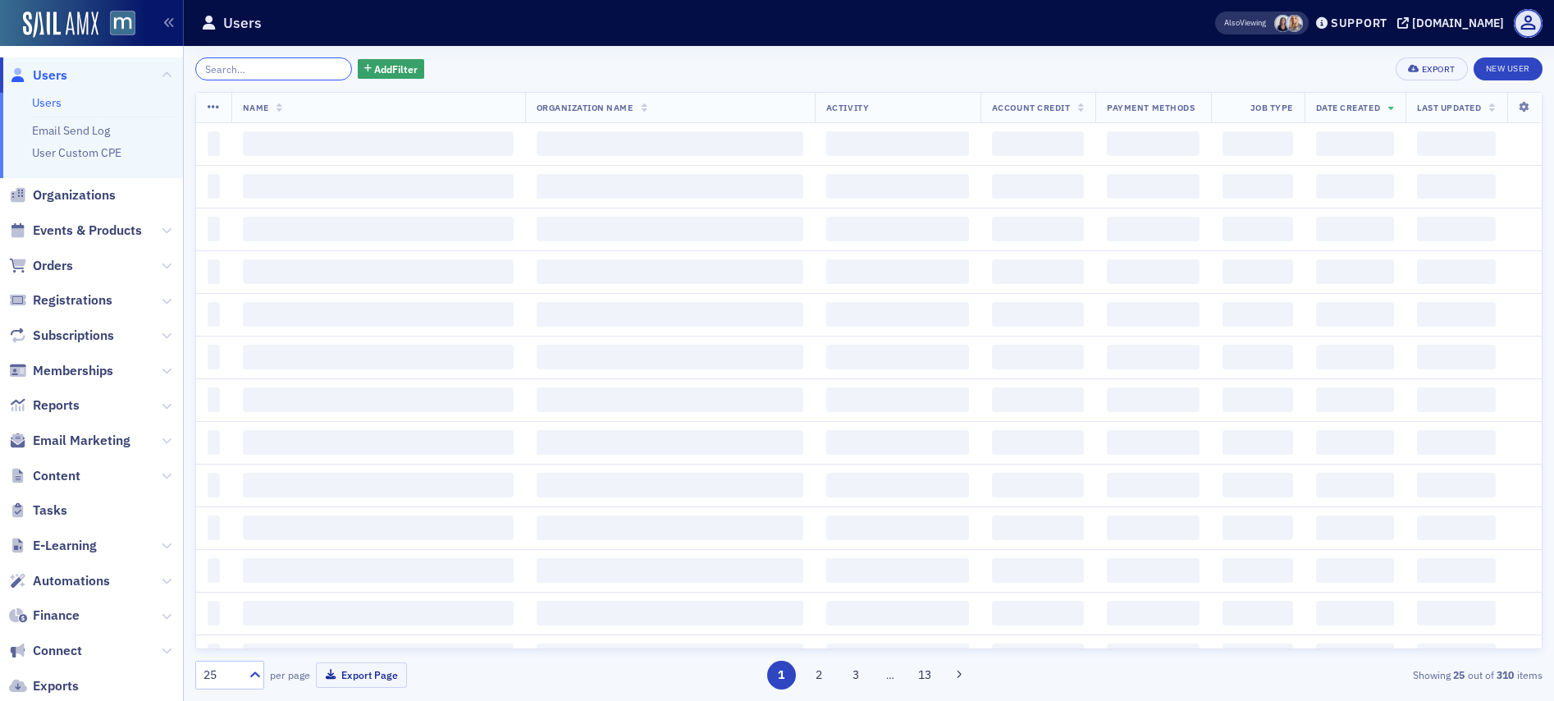
click at [280, 65] on input "search" at bounding box center [273, 68] width 157 height 23
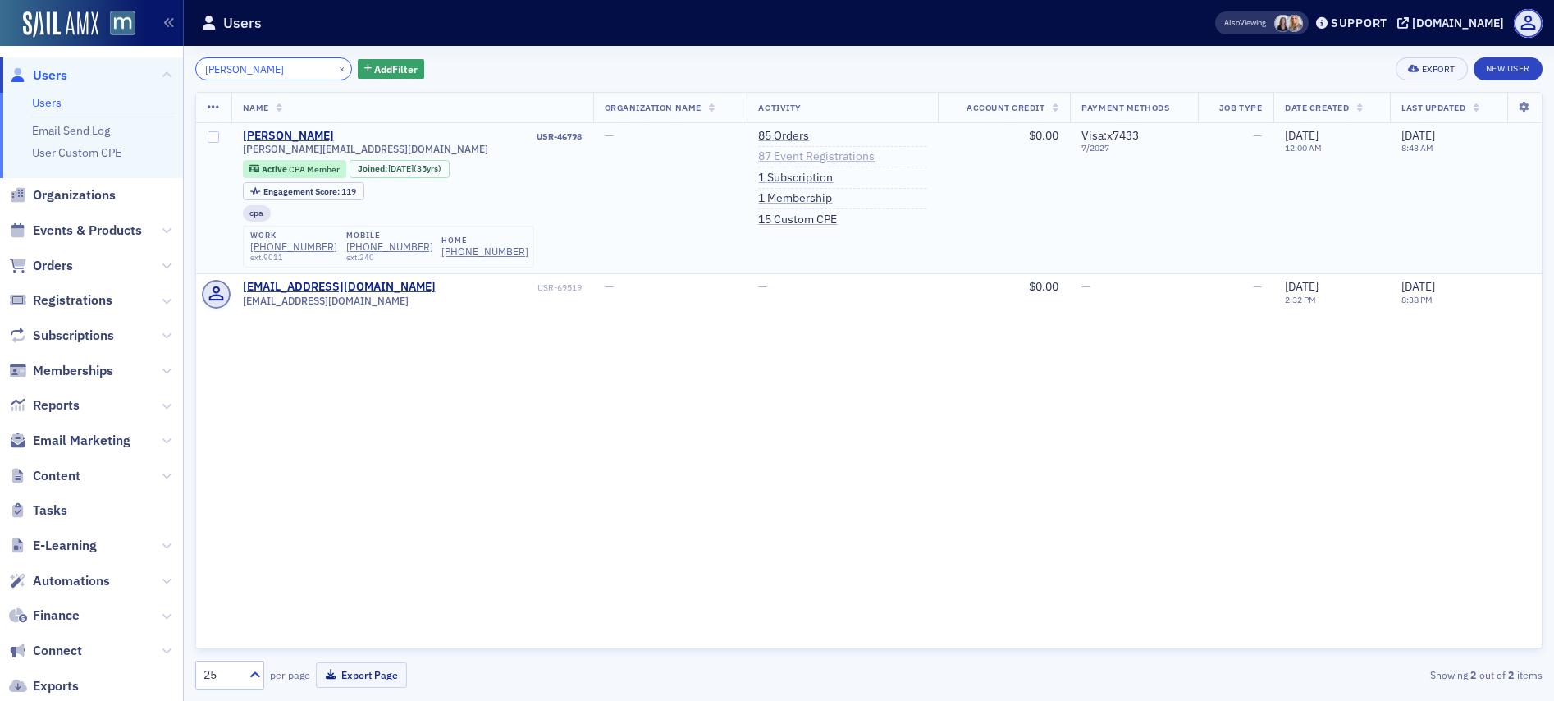
type input "pokroy"
click at [802, 156] on link "87 Event Registrations" at bounding box center [816, 156] width 117 height 15
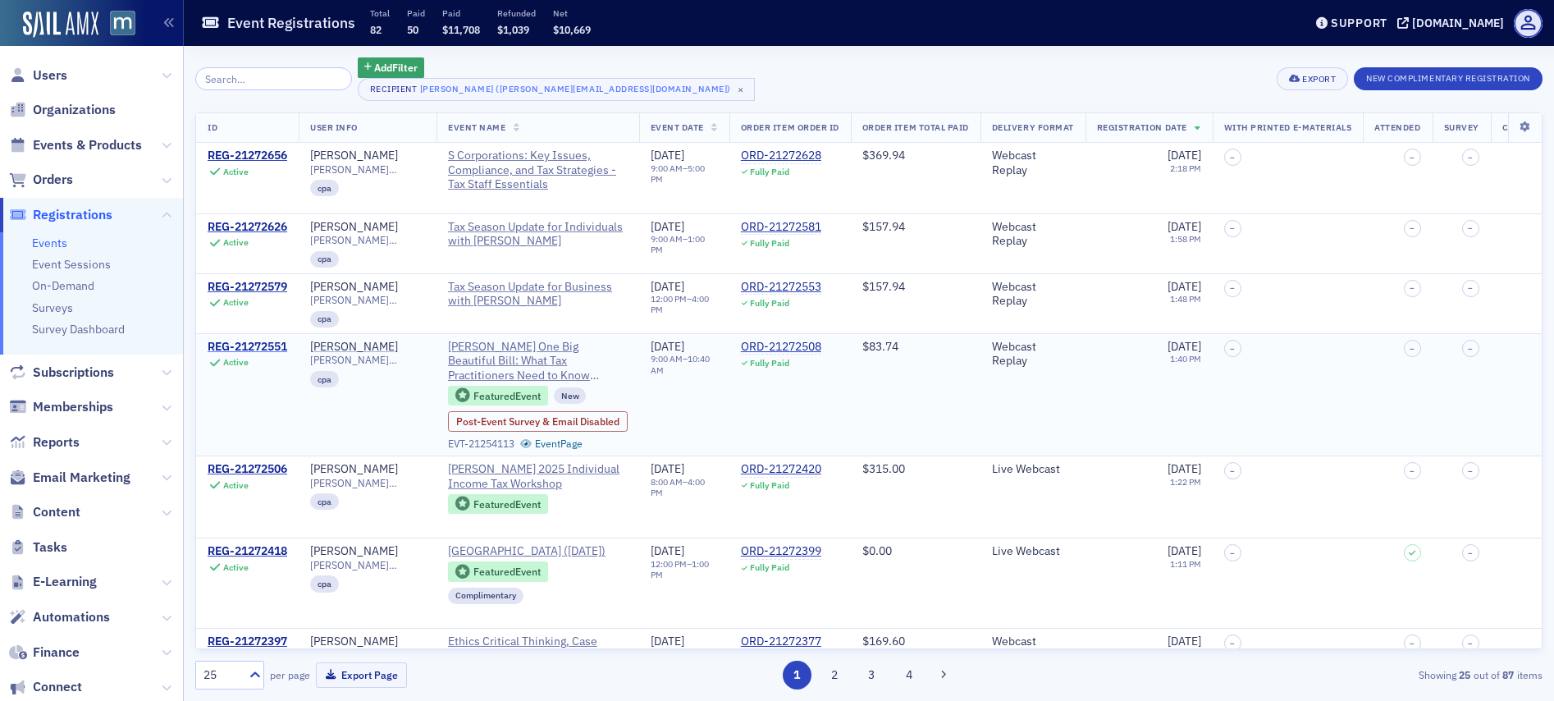
click at [253, 346] on div "REG-21272551" at bounding box center [248, 347] width 80 height 15
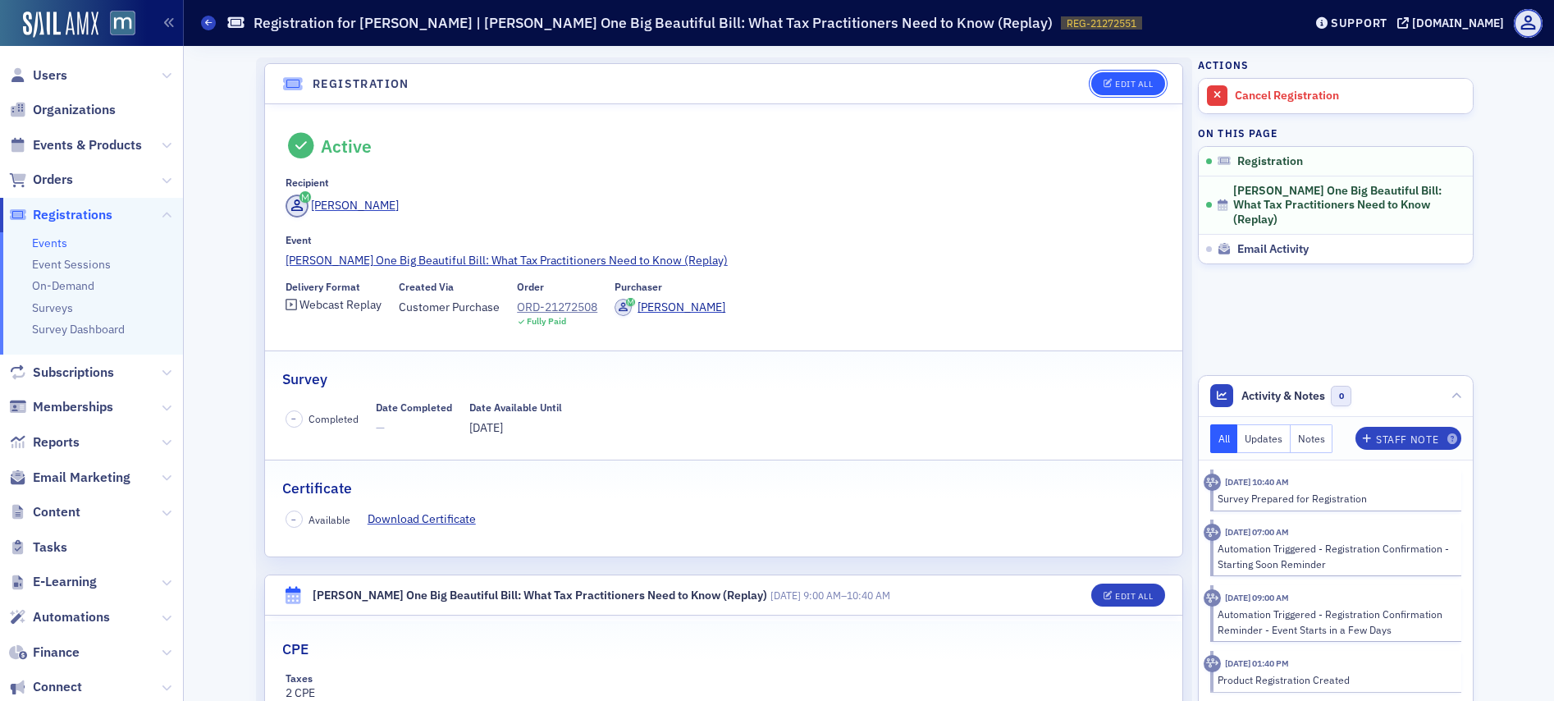
click at [1115, 80] on div "Edit All" at bounding box center [1134, 84] width 38 height 9
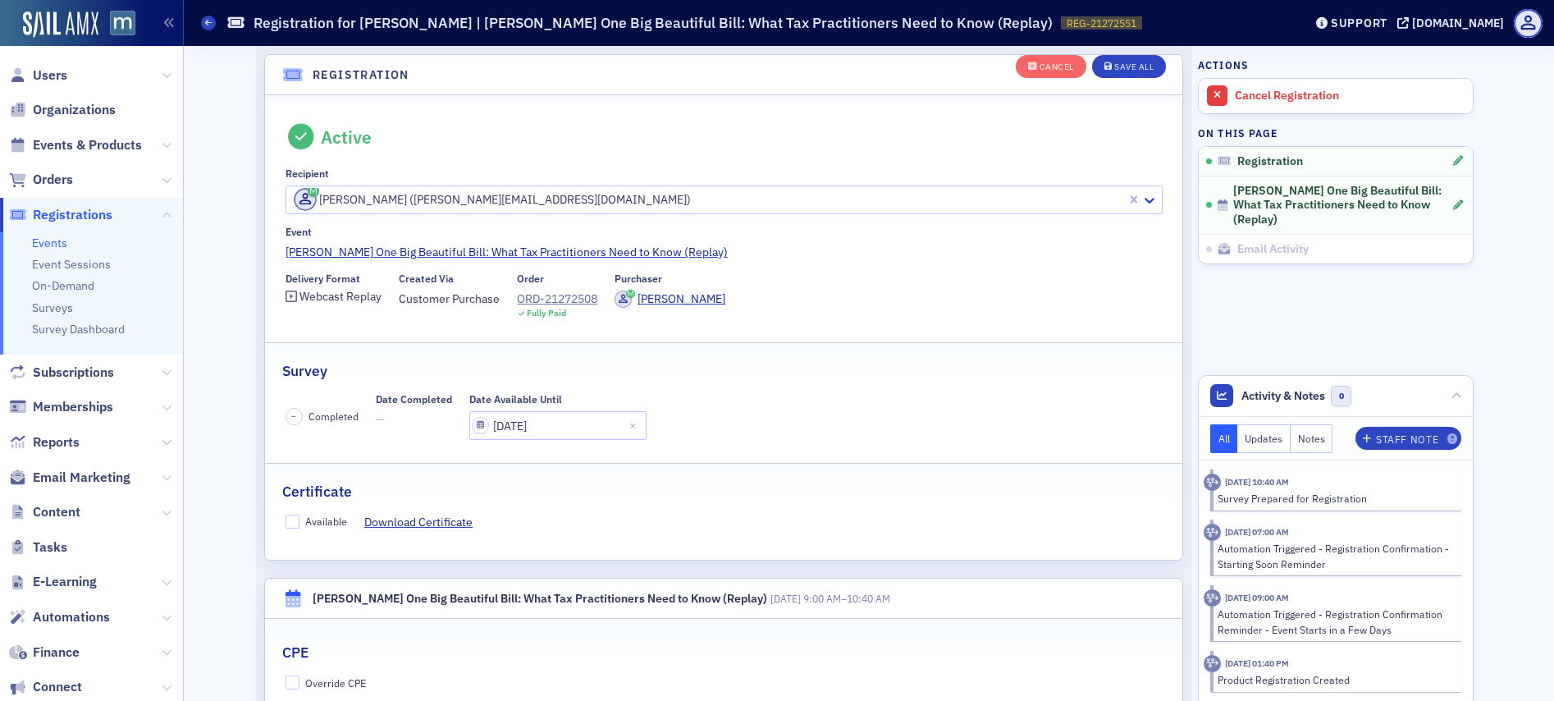
scroll to position [47, 0]
click at [286, 514] on input "Available" at bounding box center [293, 518] width 15 height 15
checkbox input "true"
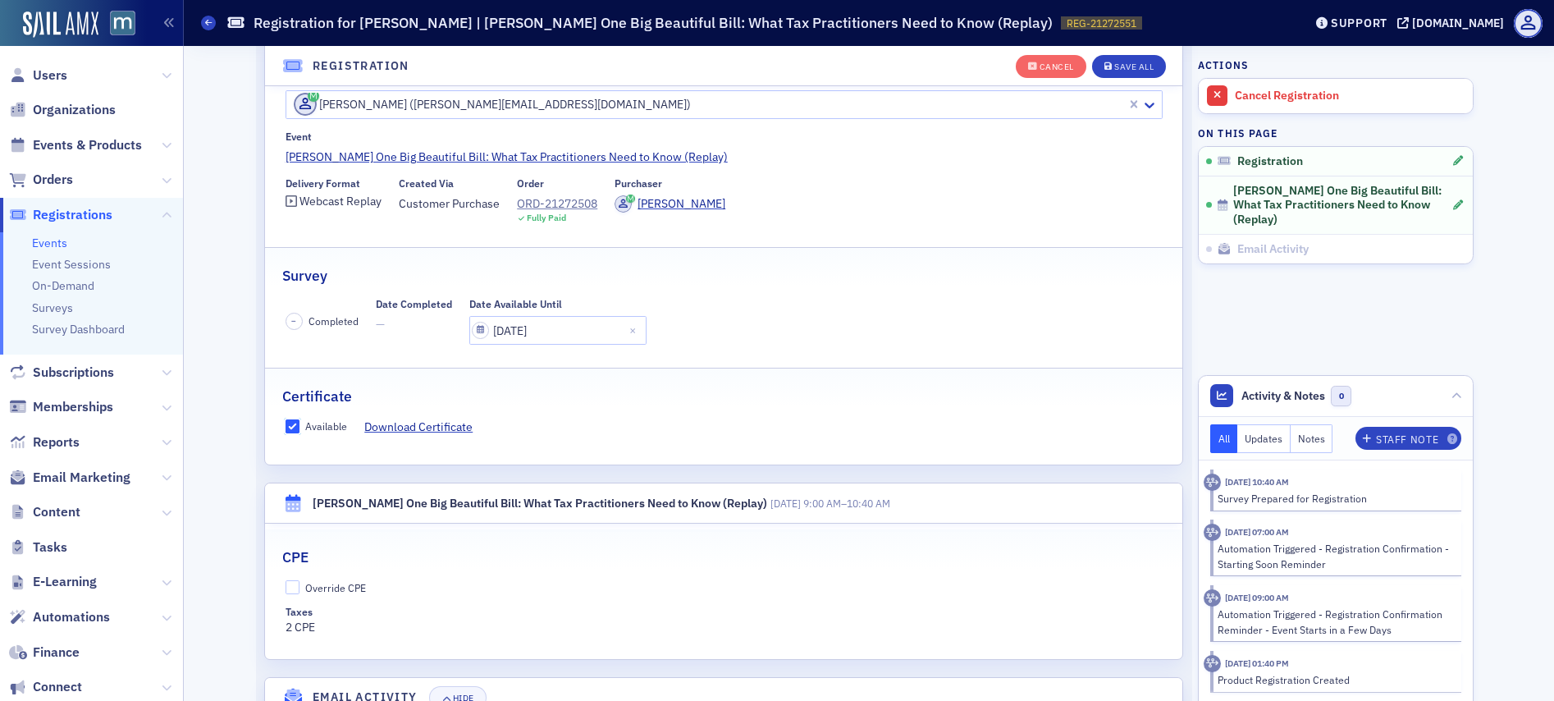
scroll to position [158, 0]
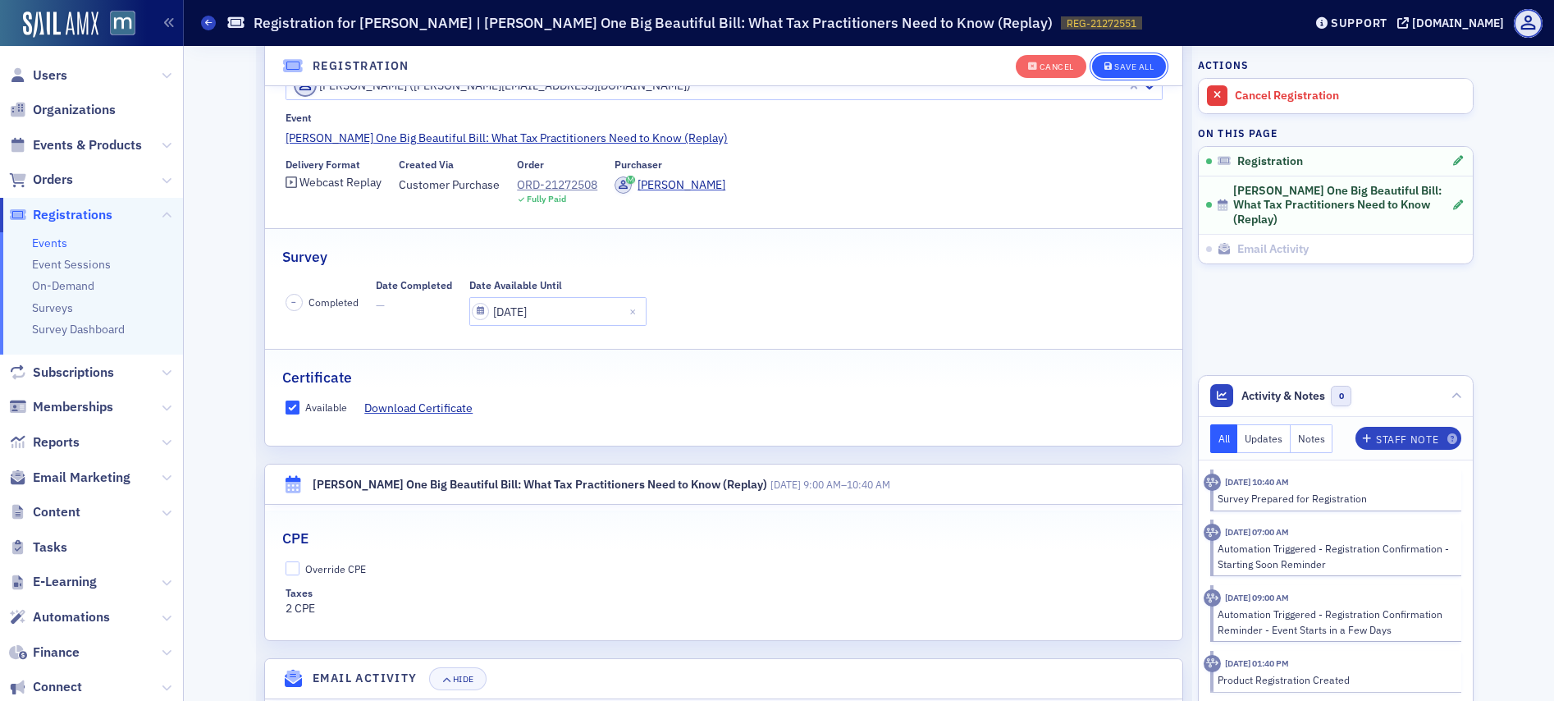
click at [1149, 62] on button "Save All" at bounding box center [1129, 66] width 74 height 23
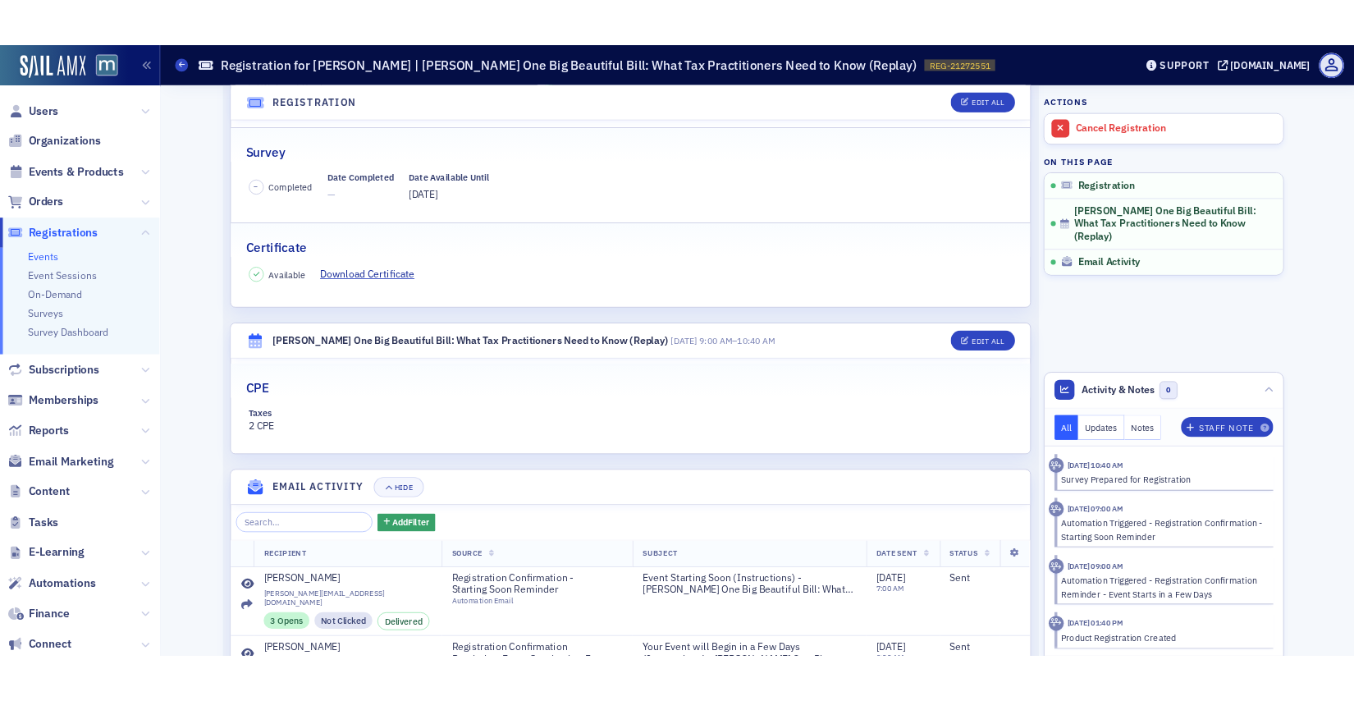
scroll to position [194, 0]
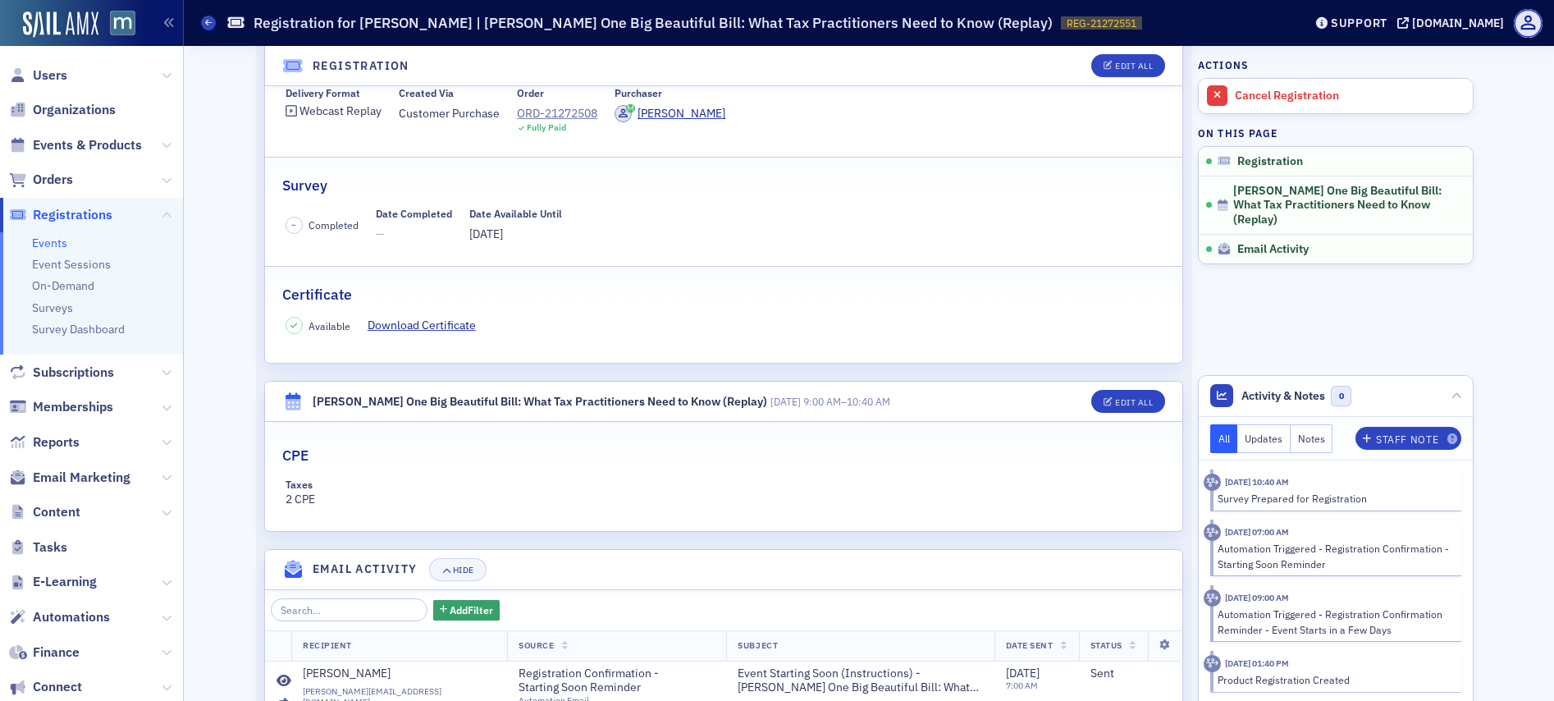
click at [66, 72] on span "Users" at bounding box center [91, 74] width 183 height 35
